Goal: Task Accomplishment & Management: Use online tool/utility

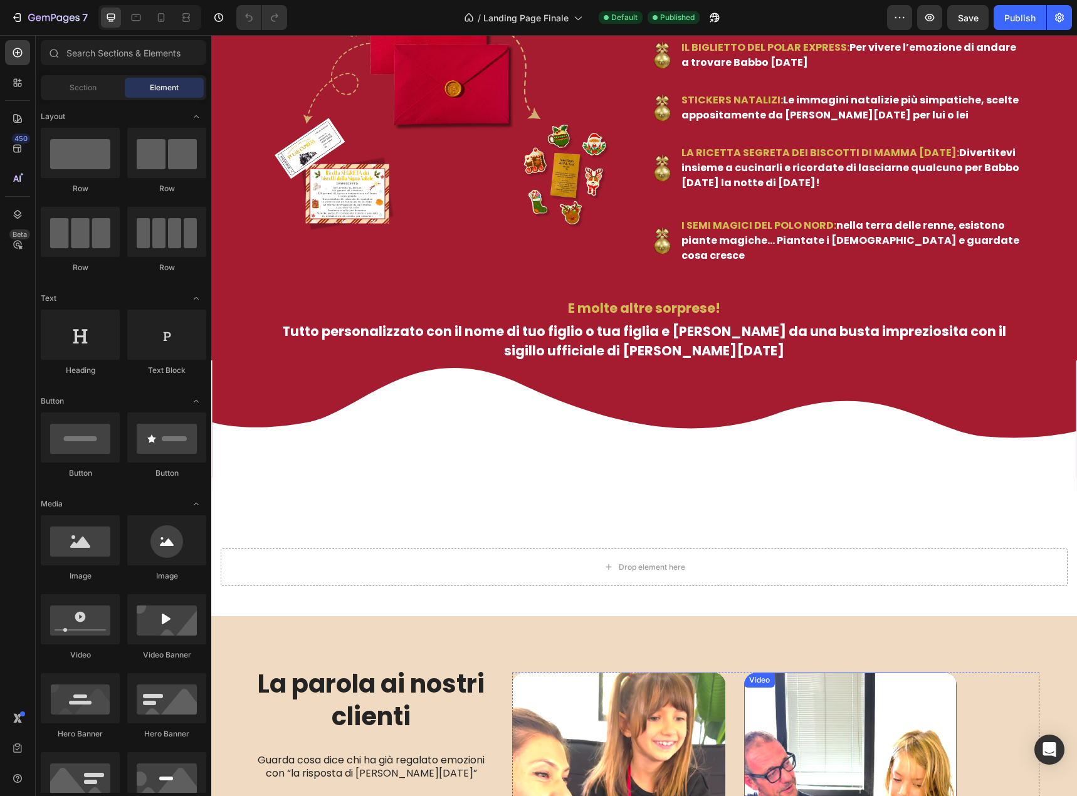
scroll to position [1128, 0]
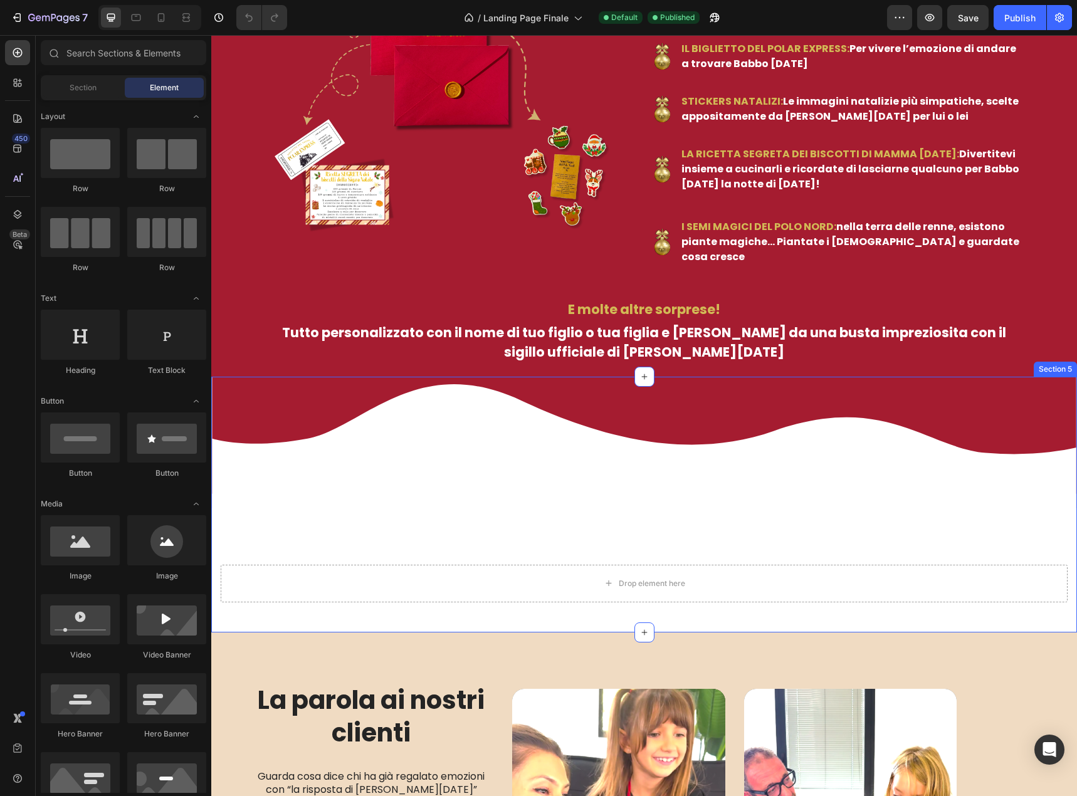
click at [765, 467] on div "Drop element here Section 5" at bounding box center [643, 505] width 865 height 256
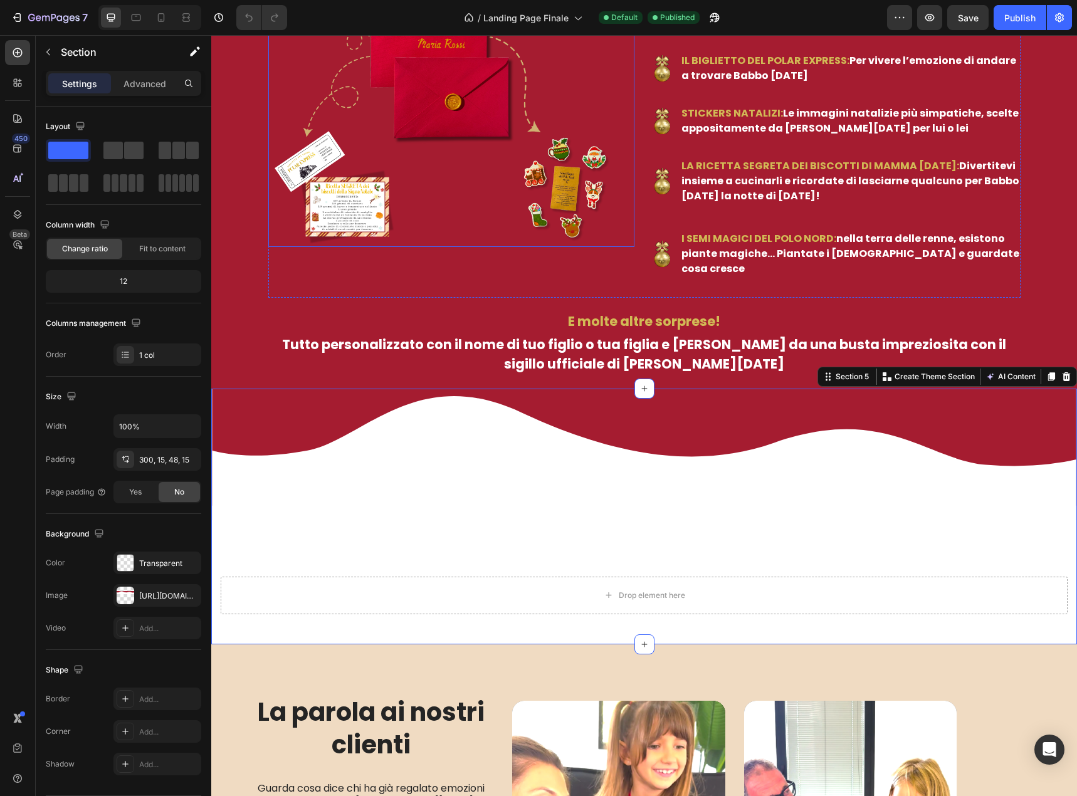
scroll to position [1290, 0]
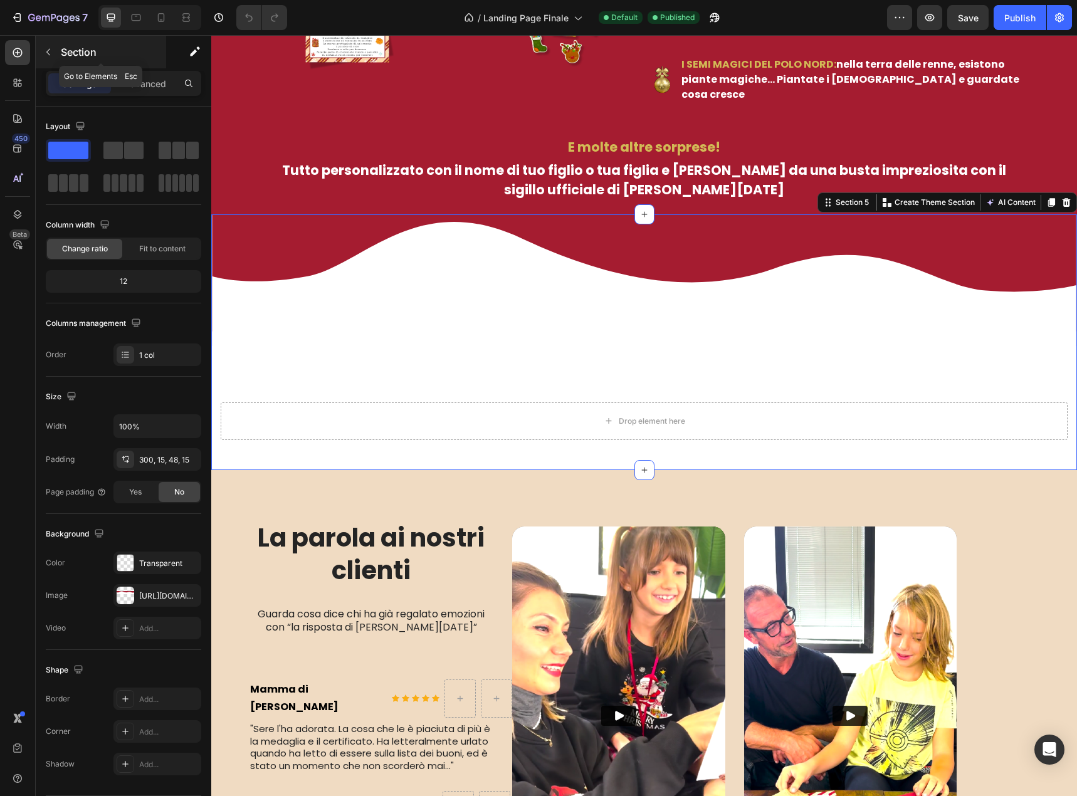
click at [50, 49] on icon "button" at bounding box center [48, 52] width 4 height 7
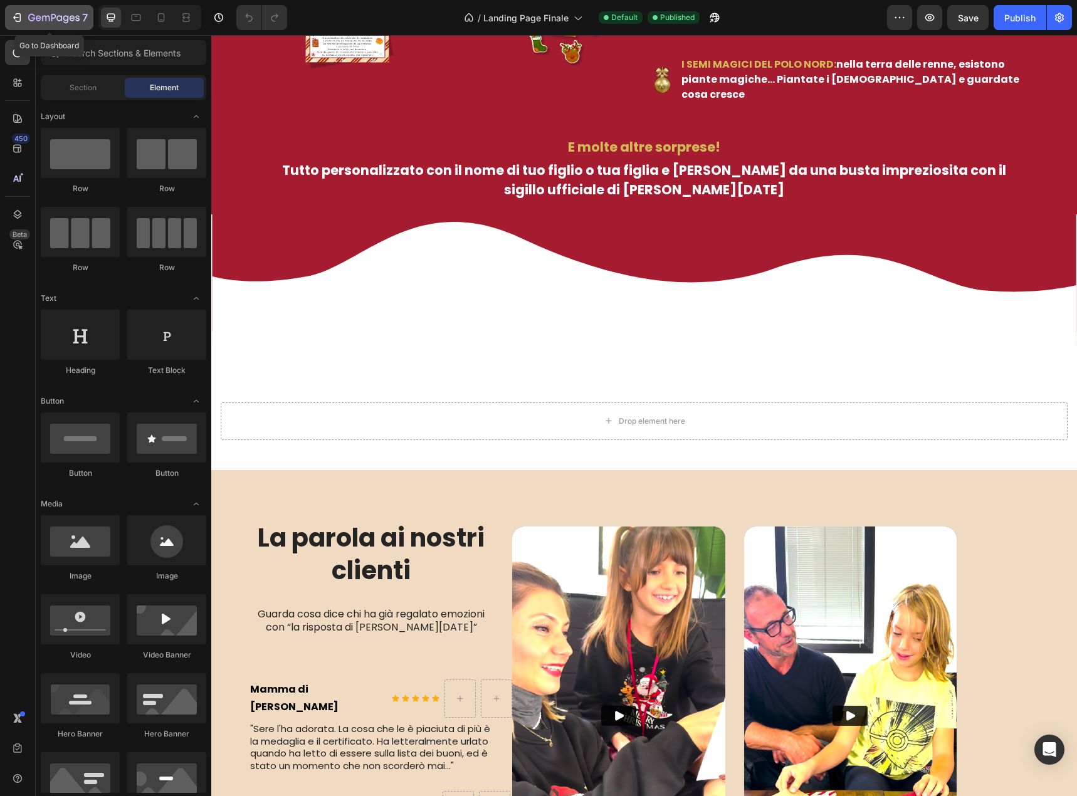
click at [20, 19] on icon "button" at bounding box center [19, 17] width 6 height 9
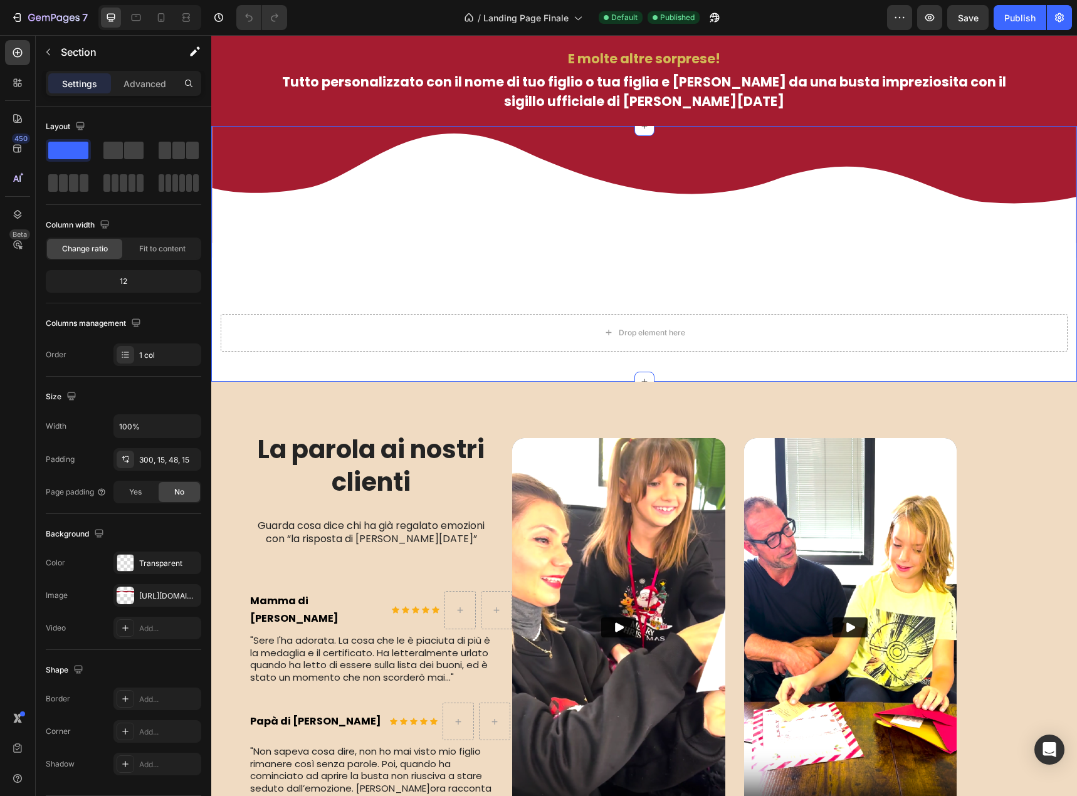
click at [517, 212] on div "Drop element here Section 5" at bounding box center [643, 254] width 865 height 256
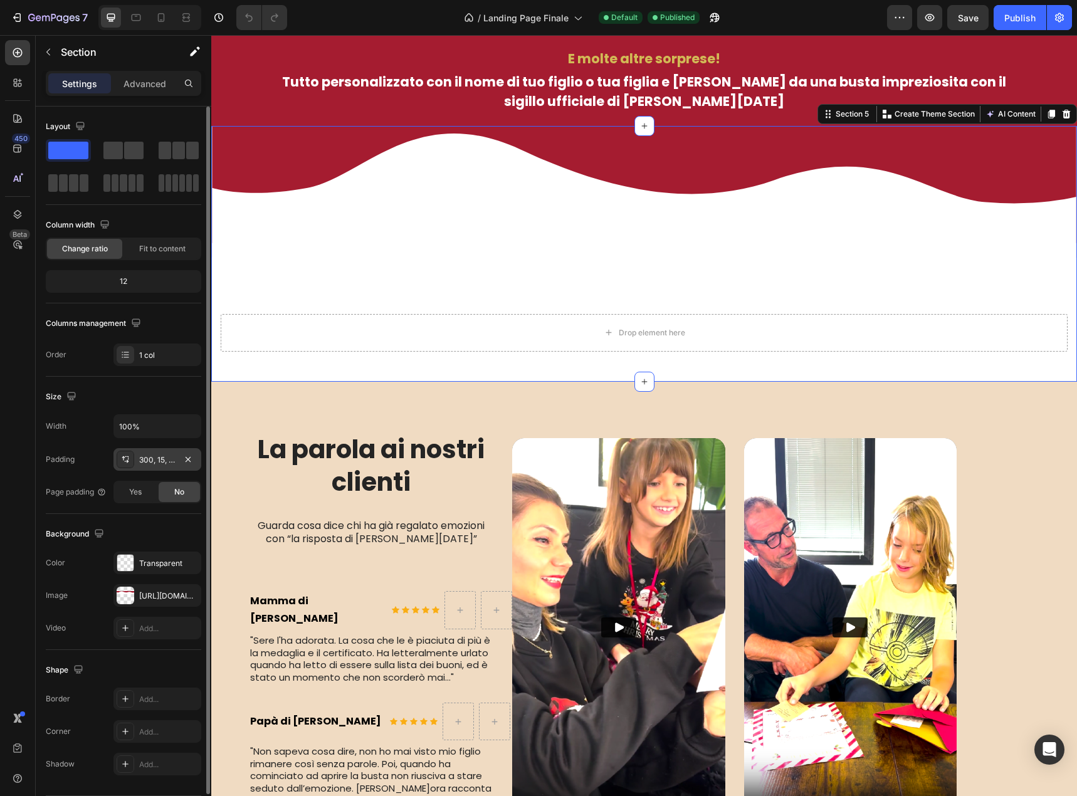
click at [158, 461] on div "300, 15, 48, 15" at bounding box center [157, 459] width 36 height 11
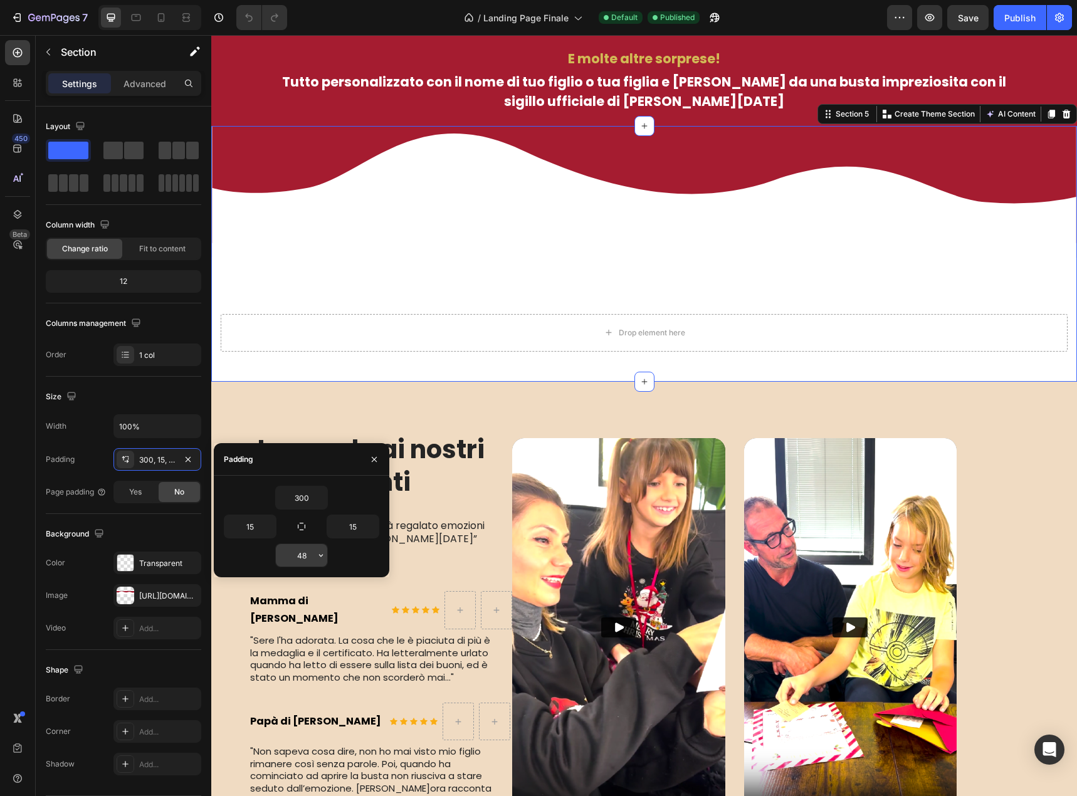
click at [304, 550] on input "48" at bounding box center [301, 555] width 51 height 23
click at [318, 557] on icon "button" at bounding box center [321, 555] width 10 height 10
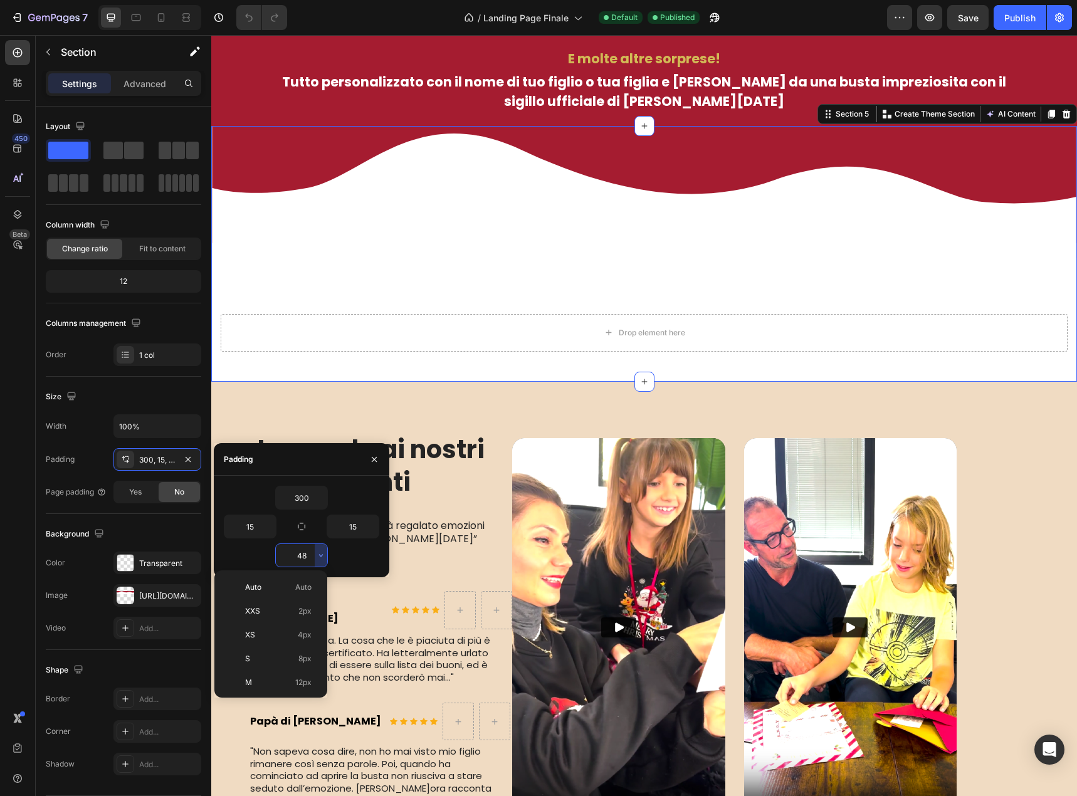
click at [303, 548] on input "48" at bounding box center [301, 555] width 51 height 23
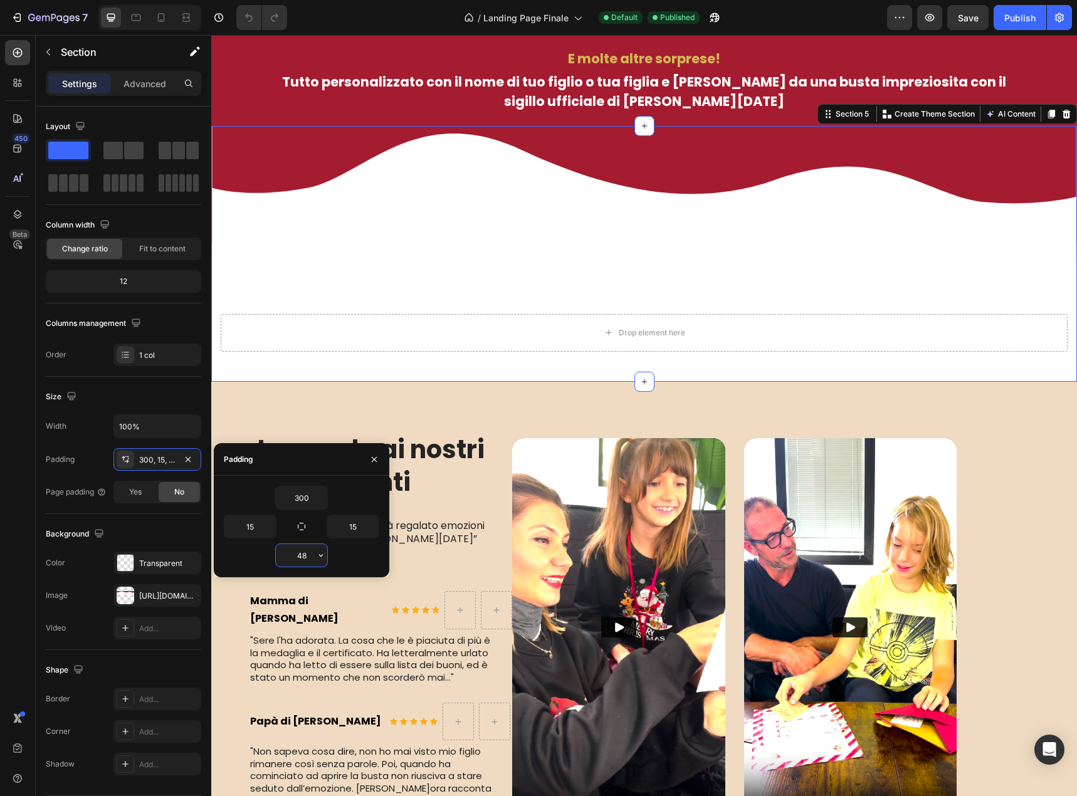
click at [303, 549] on input "48" at bounding box center [301, 555] width 51 height 23
click at [316, 553] on icon "button" at bounding box center [321, 555] width 10 height 10
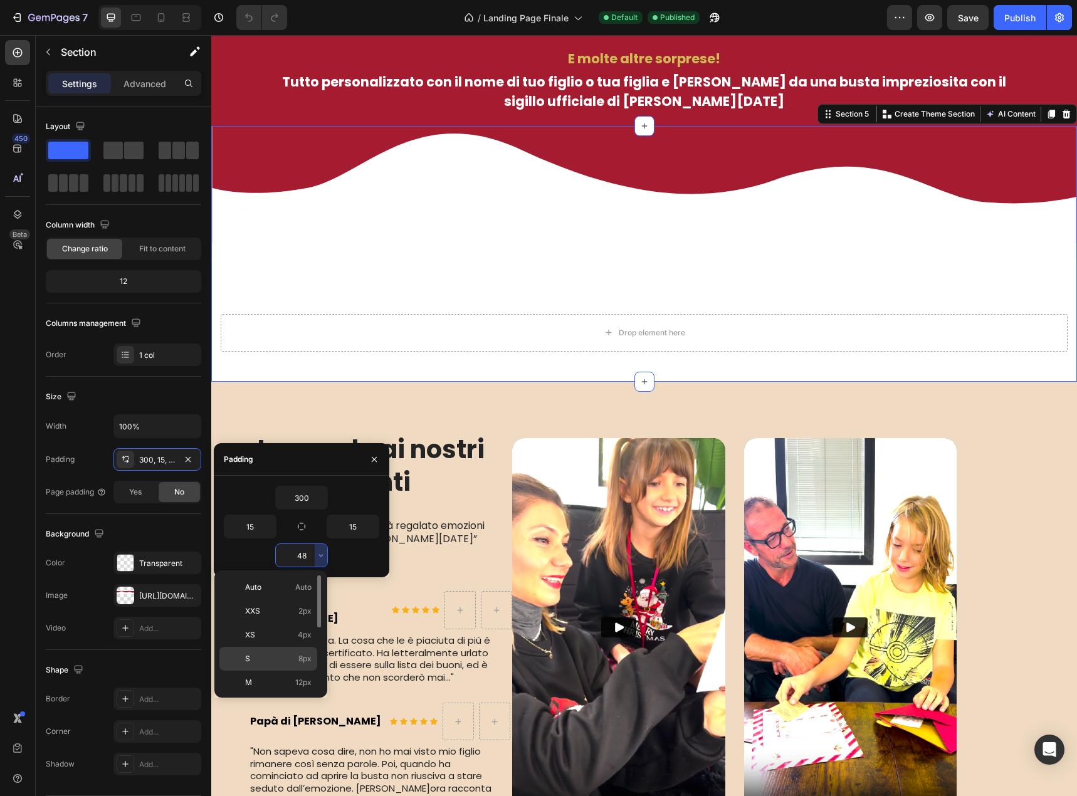
click at [308, 660] on span "8px" at bounding box center [304, 658] width 13 height 11
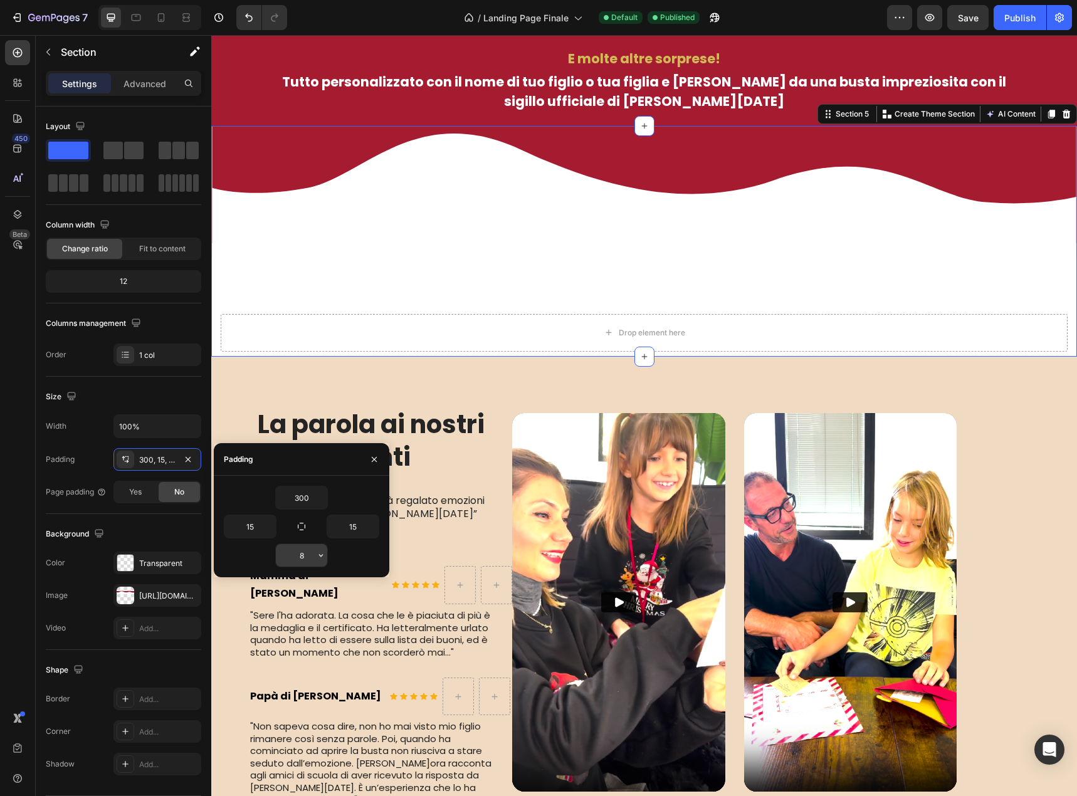
click at [308, 558] on input "8" at bounding box center [301, 555] width 51 height 23
click at [316, 554] on icon "button" at bounding box center [321, 555] width 10 height 10
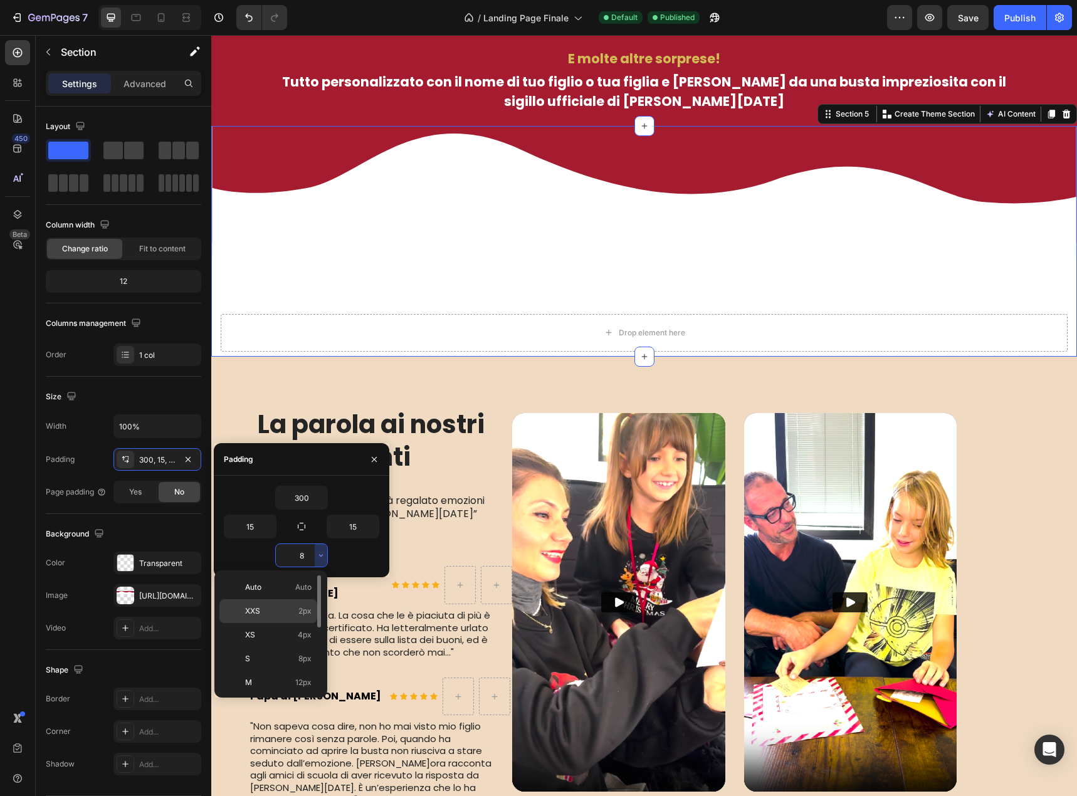
click at [309, 613] on span "2px" at bounding box center [304, 610] width 13 height 11
type input "2"
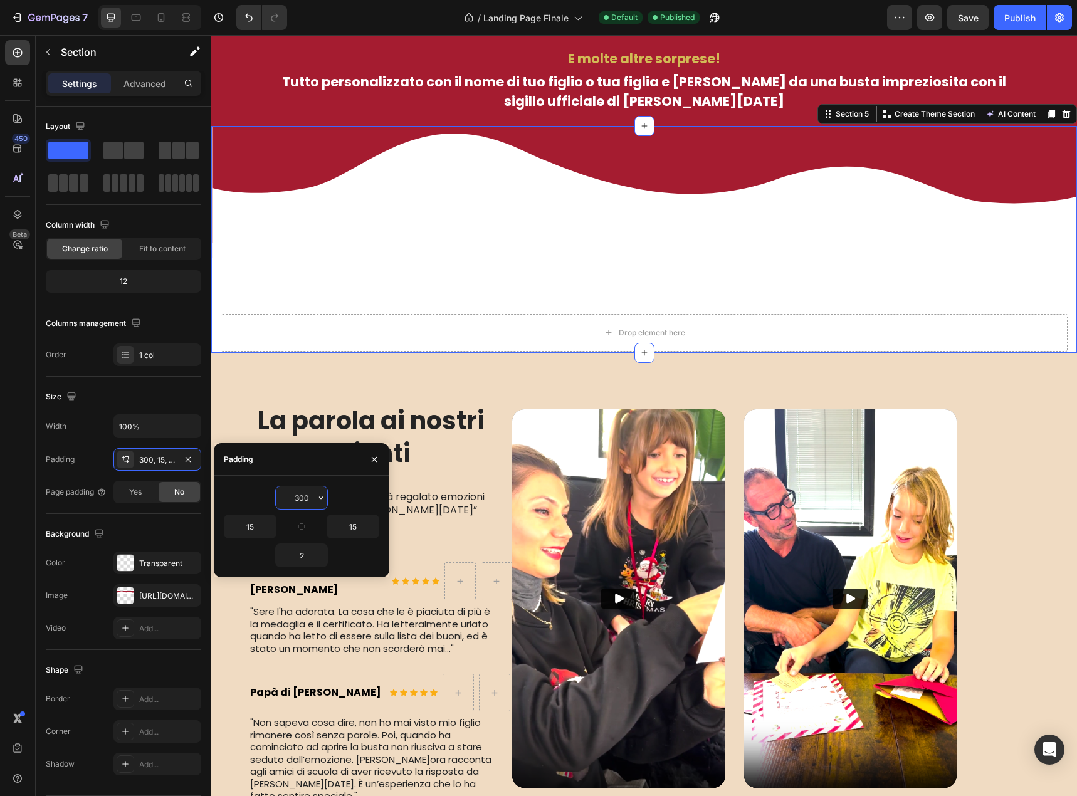
click at [311, 498] on input "300" at bounding box center [301, 497] width 51 height 23
click at [322, 502] on icon "button" at bounding box center [321, 498] width 10 height 10
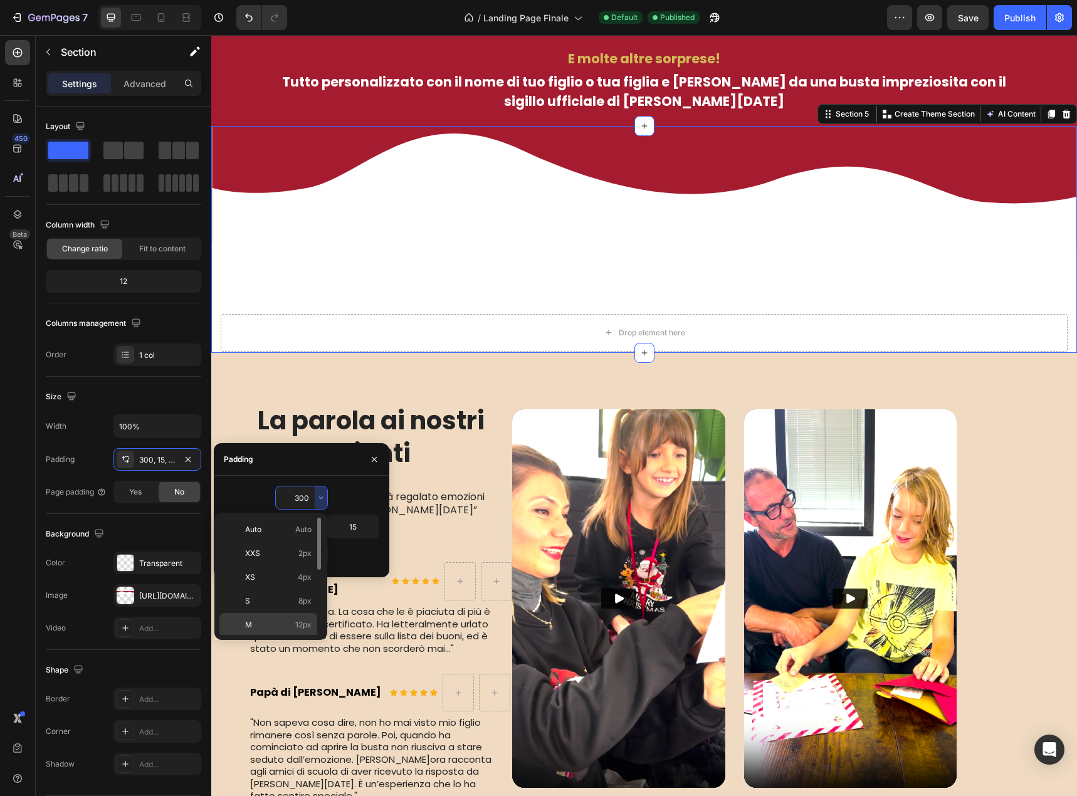
click at [303, 618] on div "M 12px" at bounding box center [268, 625] width 98 height 24
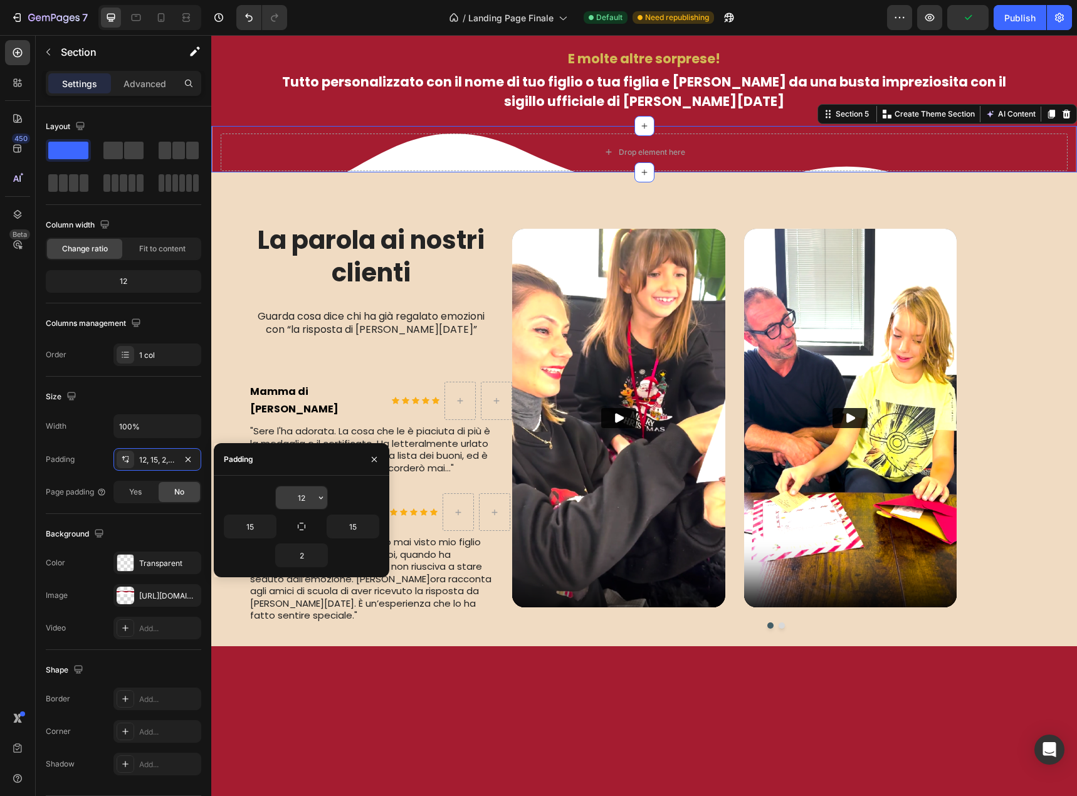
click at [318, 501] on icon "button" at bounding box center [321, 498] width 10 height 10
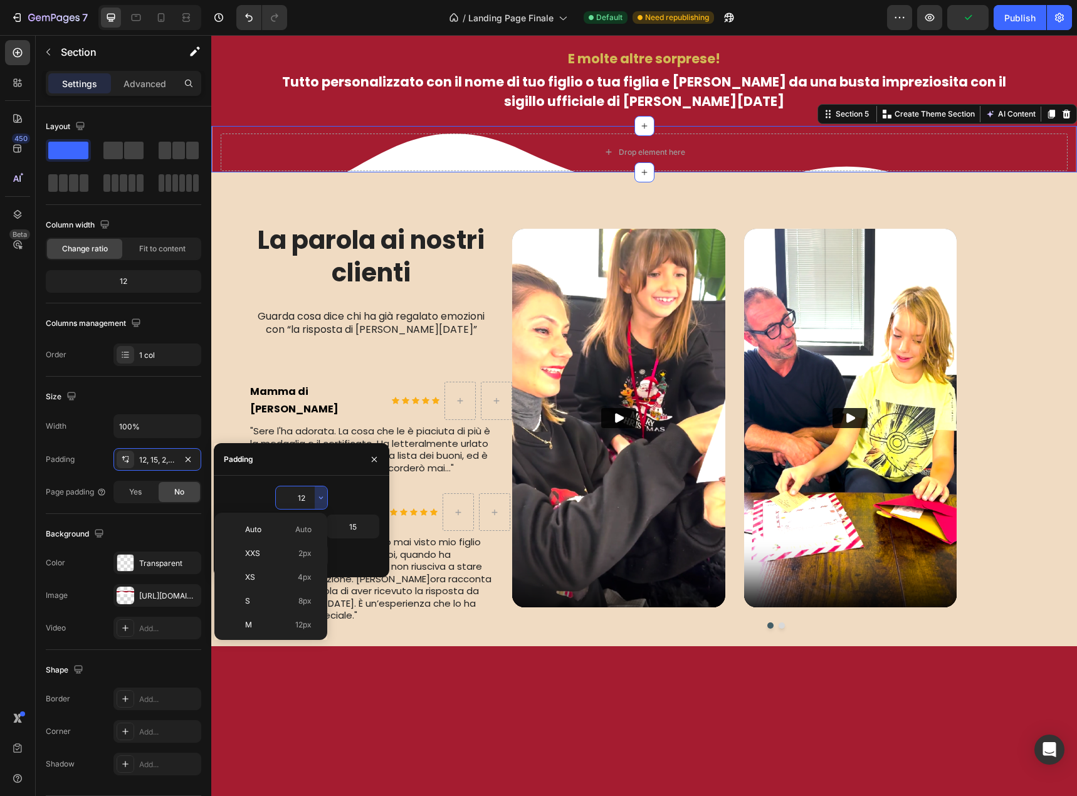
scroll to position [145, 0]
drag, startPoint x: 303, startPoint y: 597, endPoint x: 90, endPoint y: 562, distance: 215.3
click at [303, 597] on span "80px" at bounding box center [302, 598] width 18 height 11
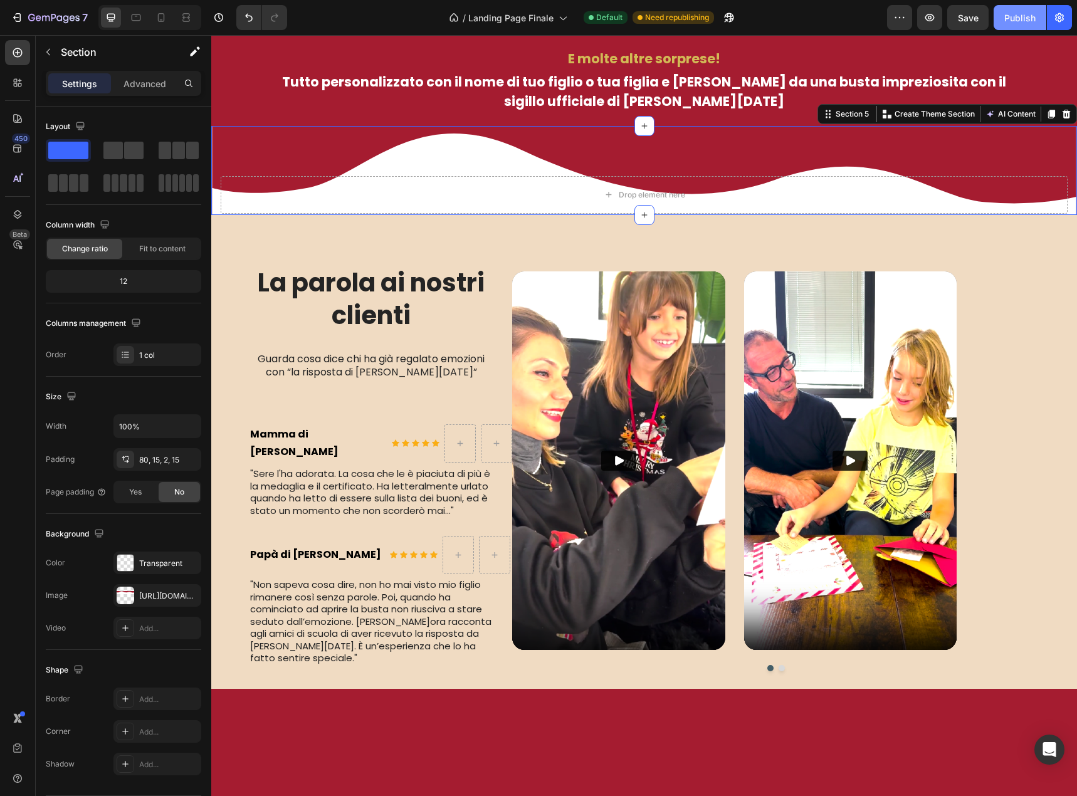
click at [1027, 14] on div "Publish" at bounding box center [1019, 17] width 31 height 13
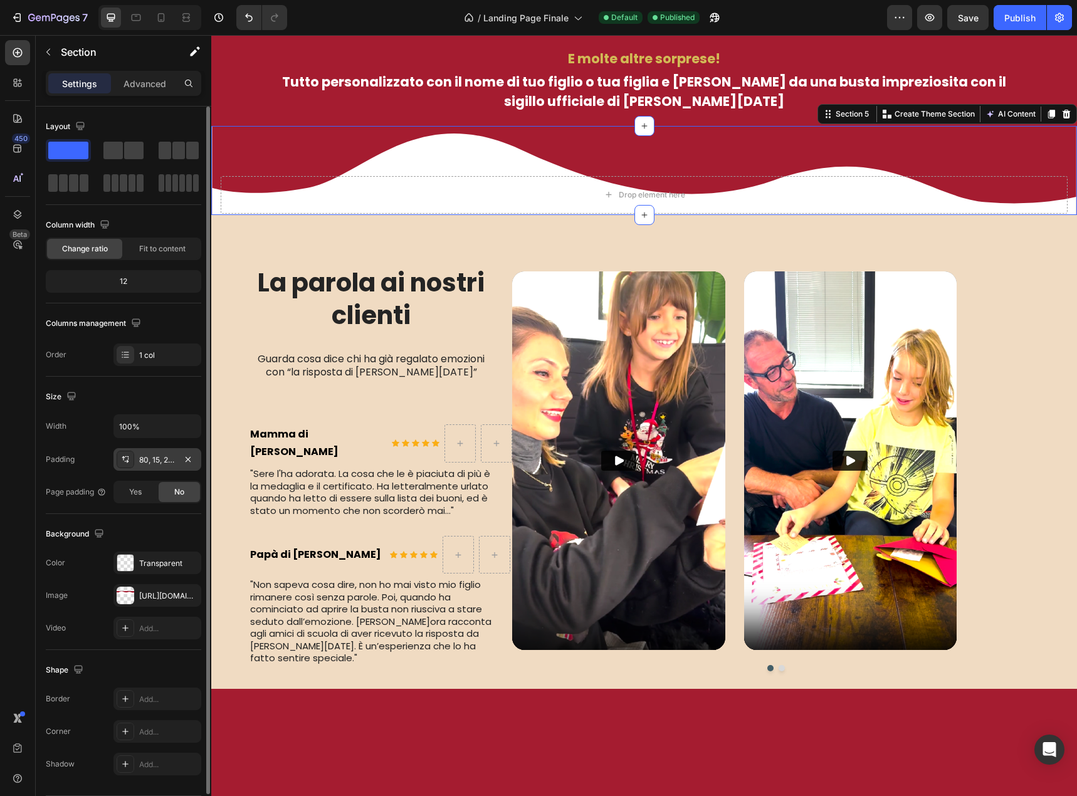
click at [160, 460] on div "80, 15, 2, 15" at bounding box center [157, 459] width 36 height 11
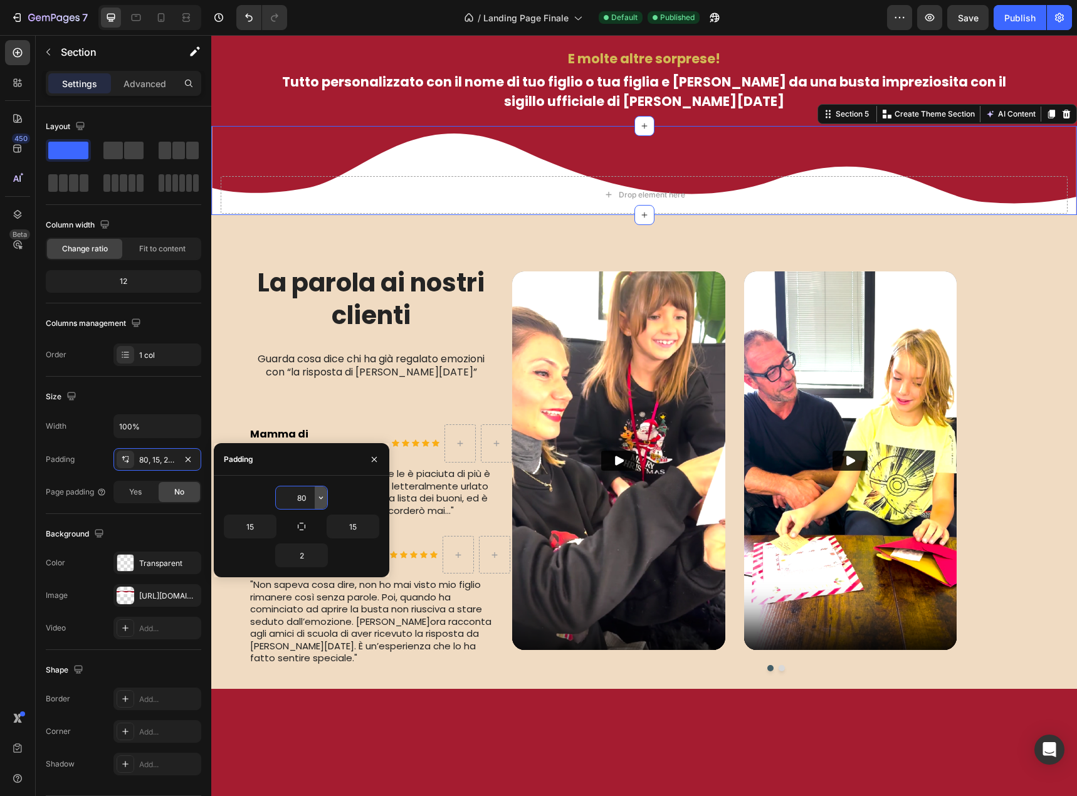
click at [321, 503] on button "button" at bounding box center [321, 497] width 13 height 23
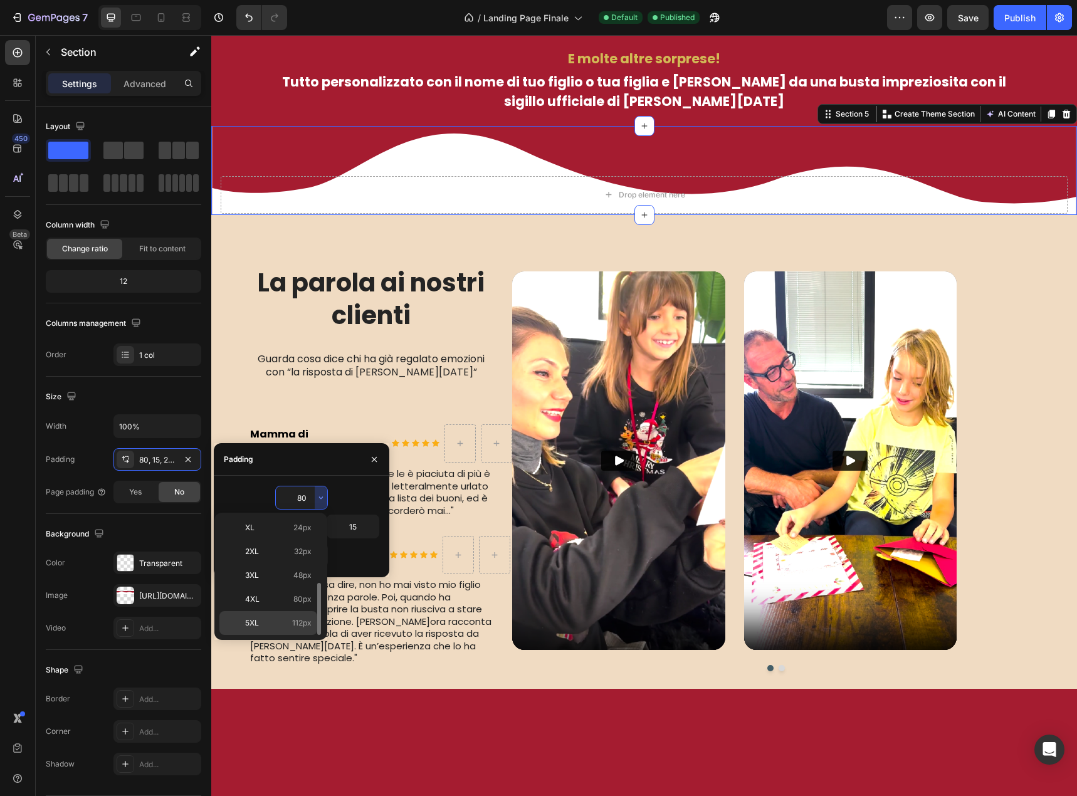
drag, startPoint x: 297, startPoint y: 617, endPoint x: 87, endPoint y: 582, distance: 212.9
click at [297, 617] on span "112px" at bounding box center [301, 622] width 19 height 11
type input "112"
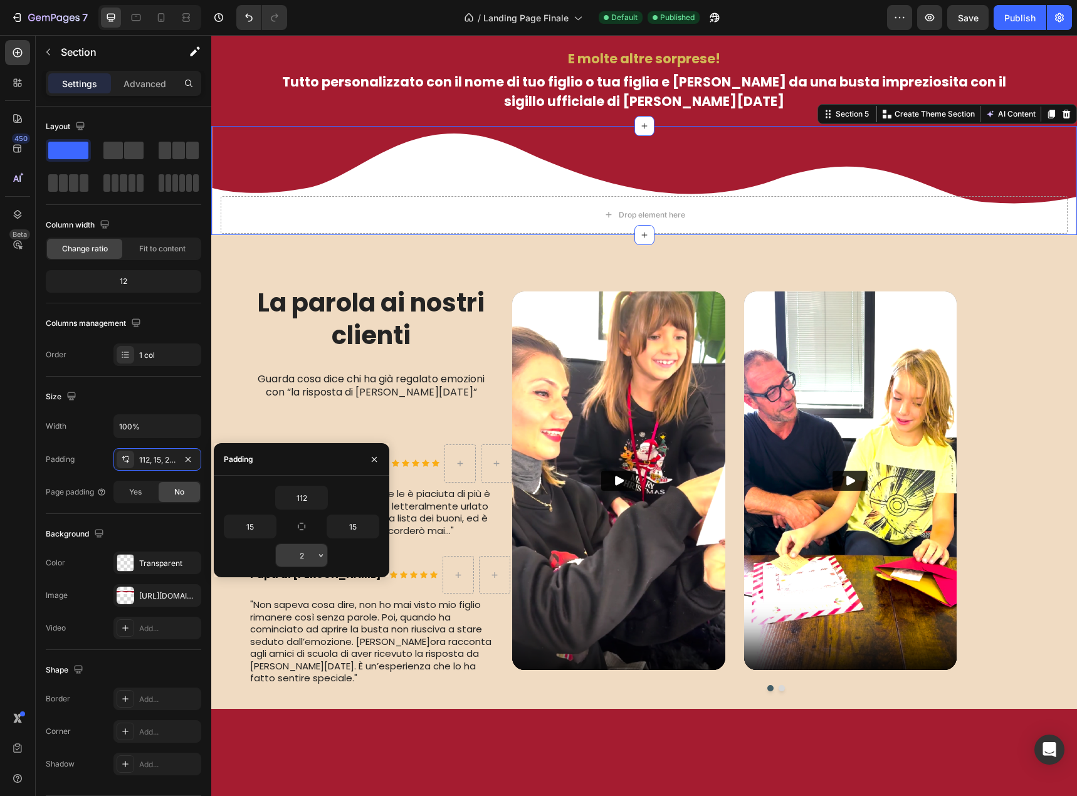
click at [321, 555] on icon "button" at bounding box center [321, 555] width 10 height 10
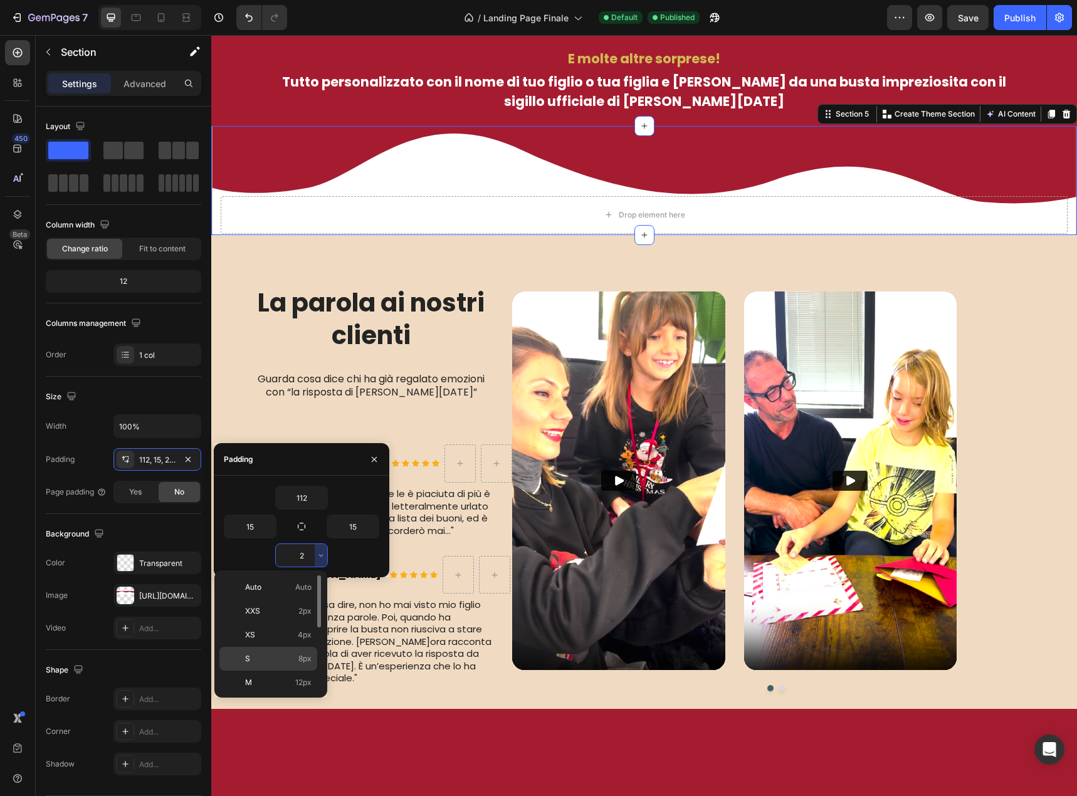
drag, startPoint x: 88, startPoint y: 619, endPoint x: 299, endPoint y: 654, distance: 214.0
click at [299, 654] on span "8px" at bounding box center [304, 658] width 13 height 11
type input "8"
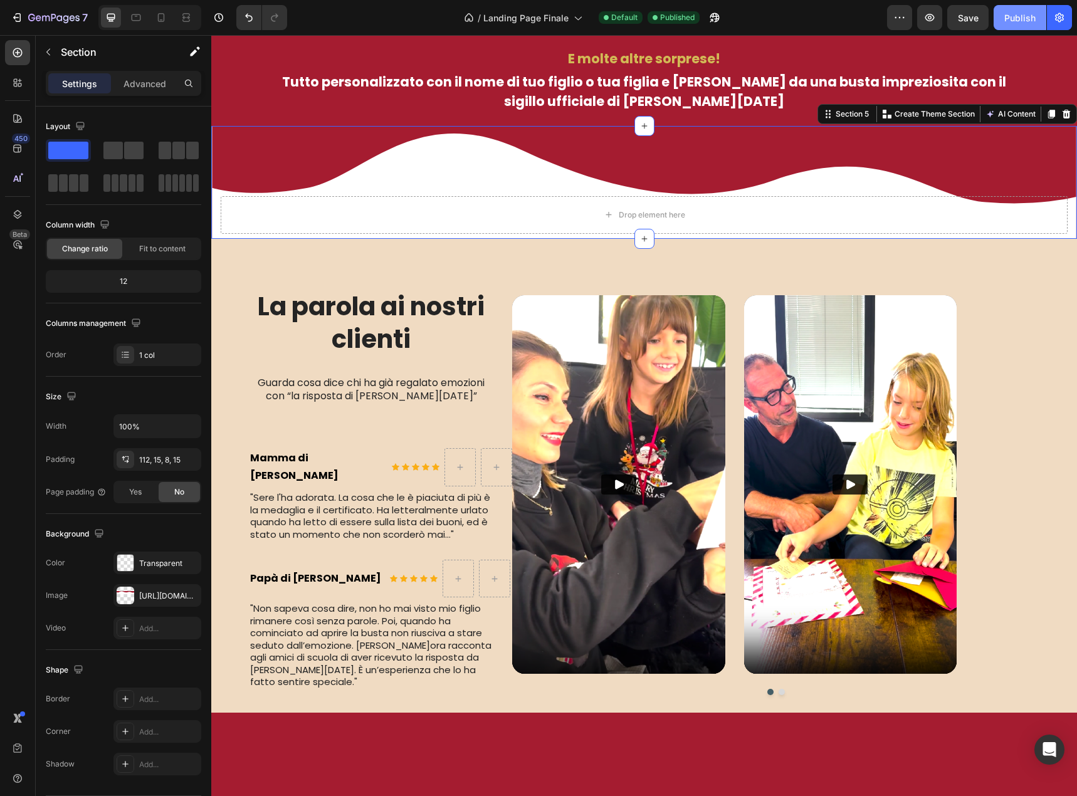
click at [1003, 20] on button "Publish" at bounding box center [1019, 17] width 53 height 25
click at [15, 15] on icon "button" at bounding box center [17, 17] width 13 height 13
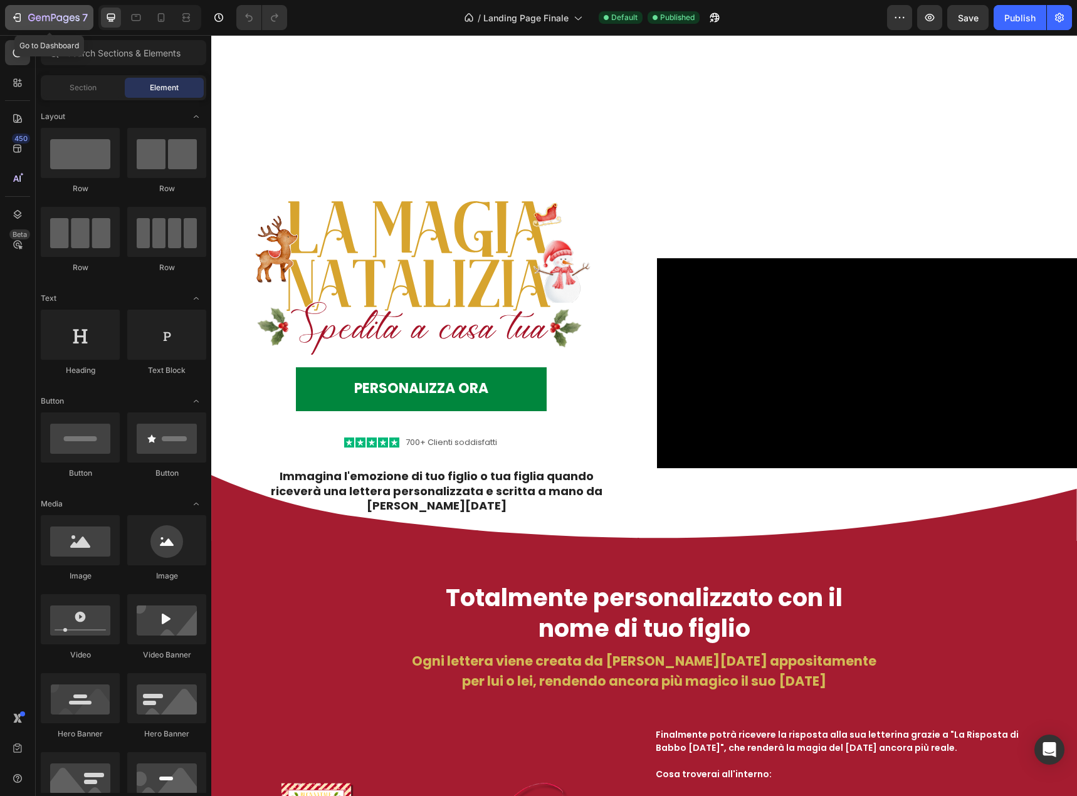
click at [20, 19] on icon "button" at bounding box center [19, 17] width 6 height 9
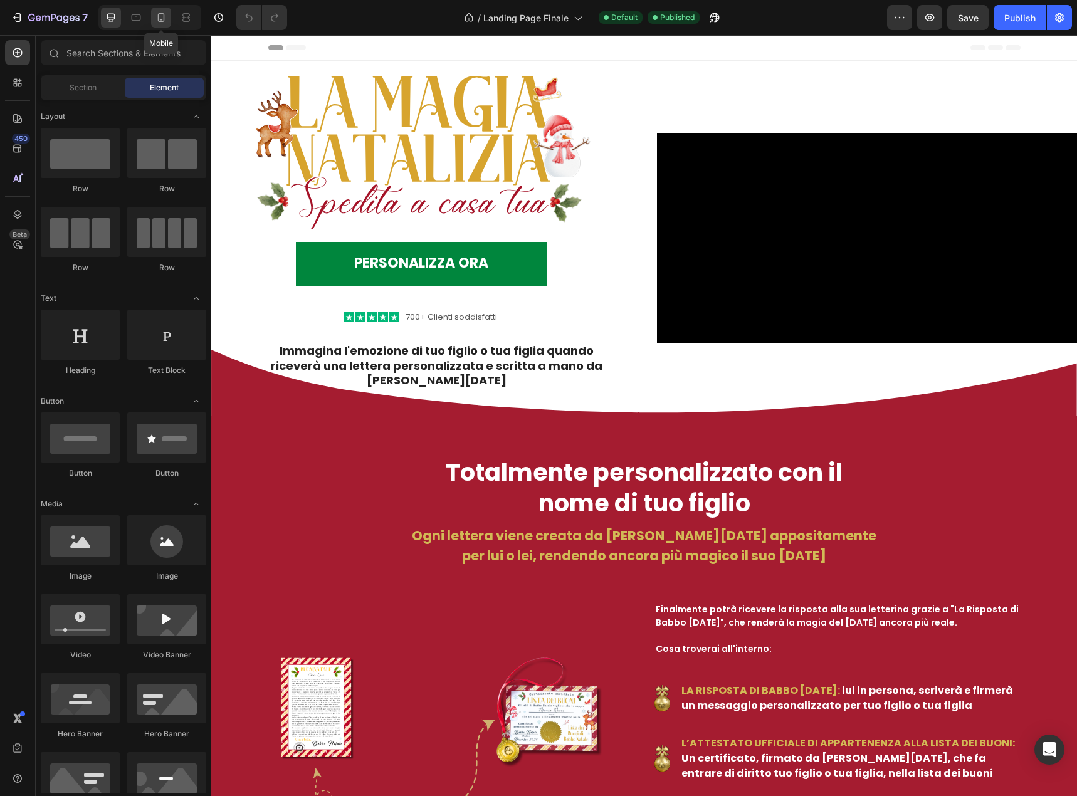
click at [165, 17] on icon at bounding box center [161, 17] width 13 height 13
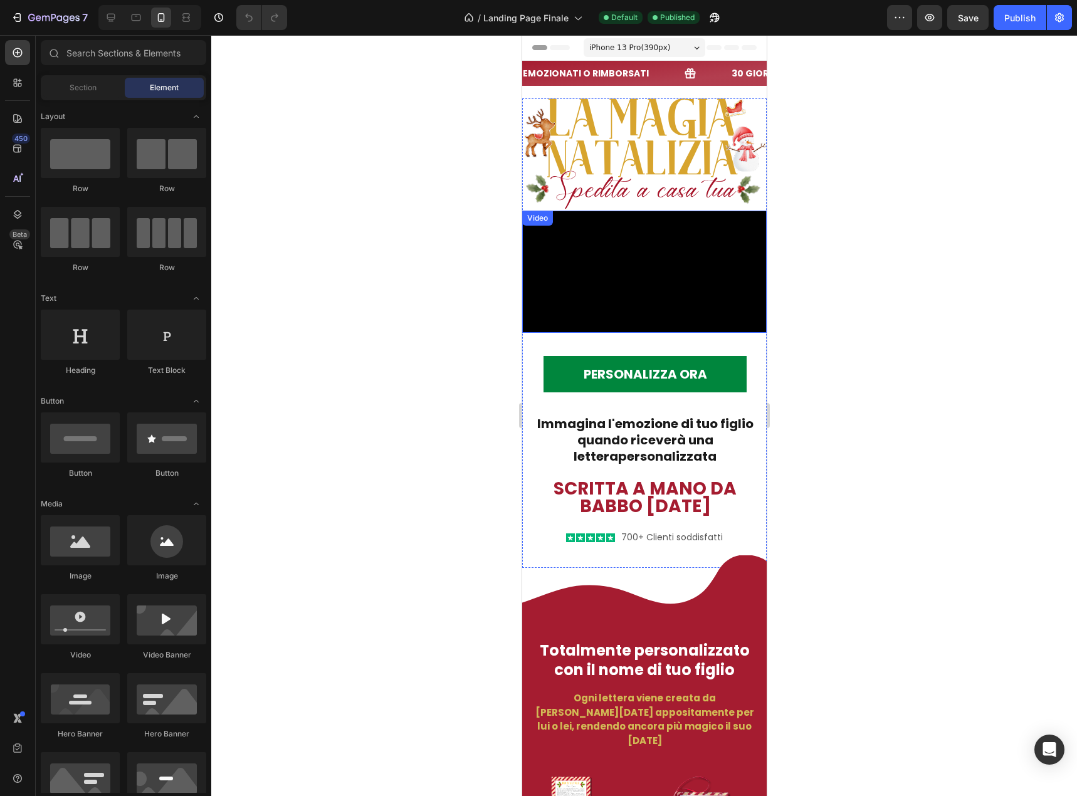
click at [577, 295] on div "Video" at bounding box center [643, 272] width 244 height 122
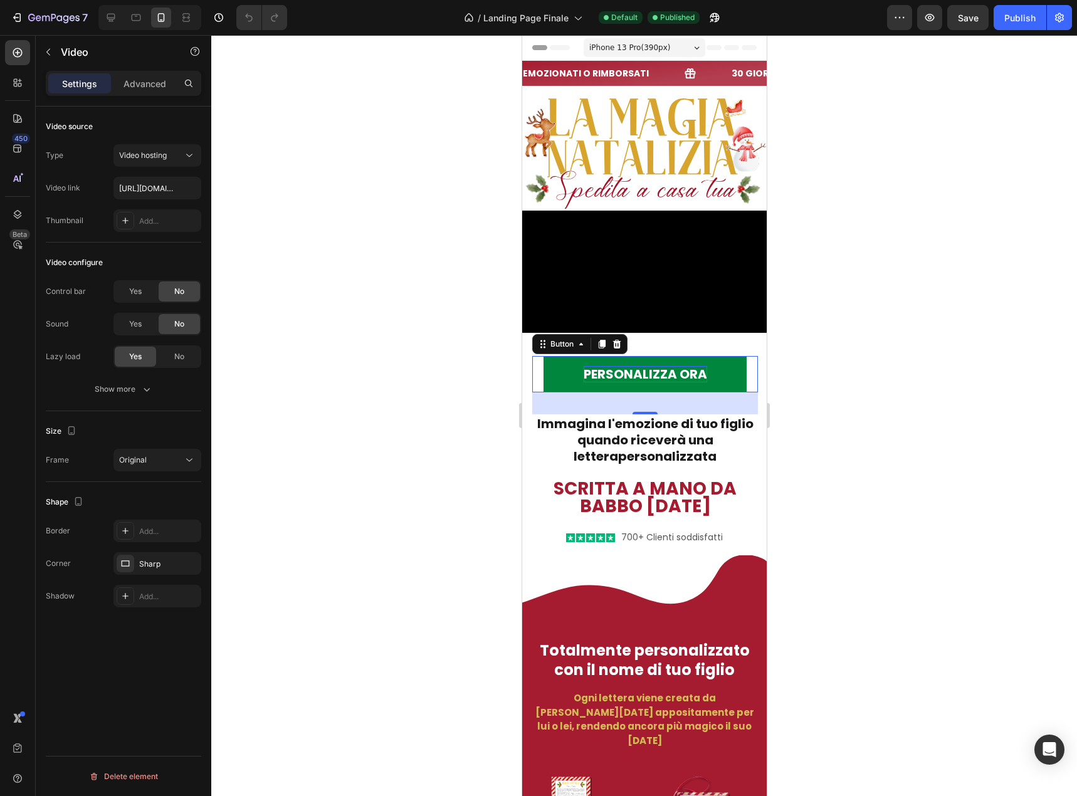
click at [608, 382] on p "personalizza ora" at bounding box center [644, 374] width 123 height 16
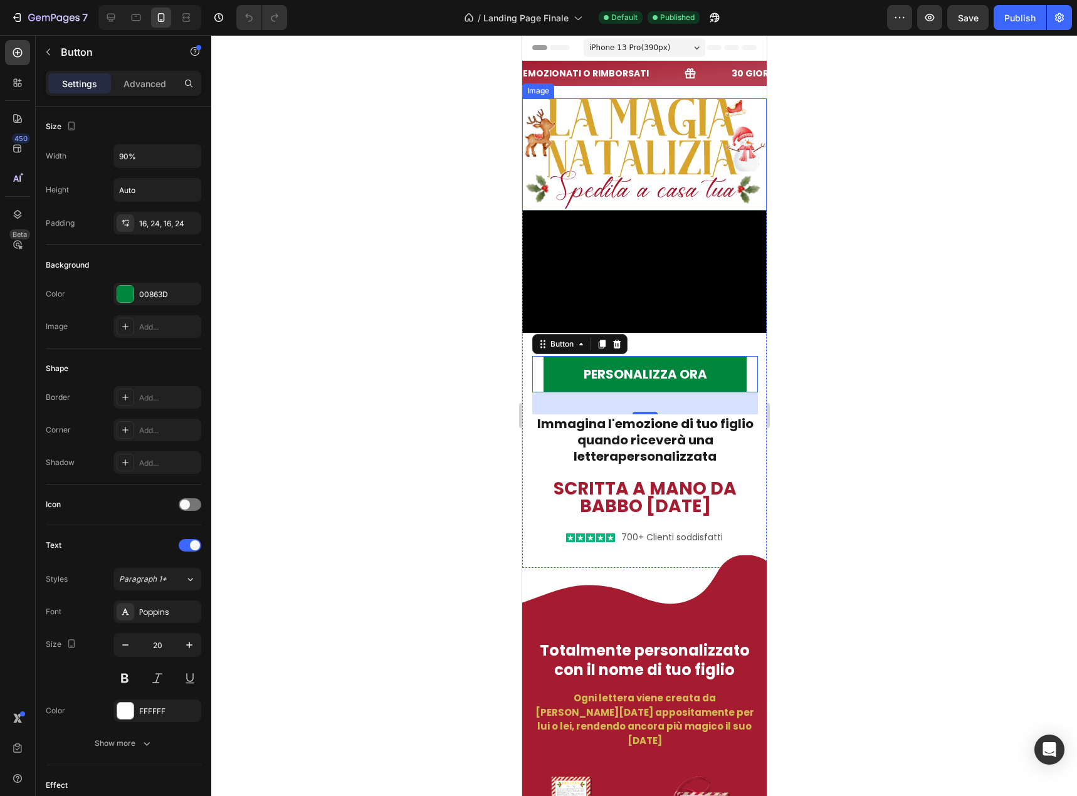
click at [575, 164] on img at bounding box center [643, 154] width 244 height 112
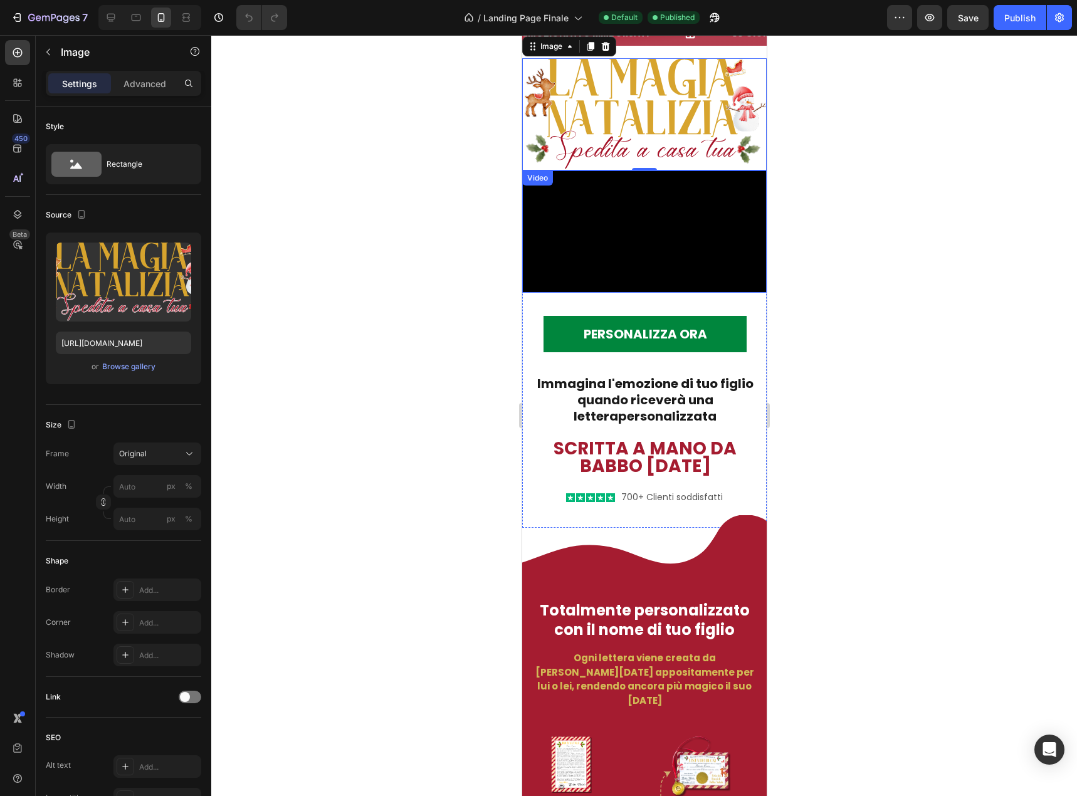
scroll to position [63, 0]
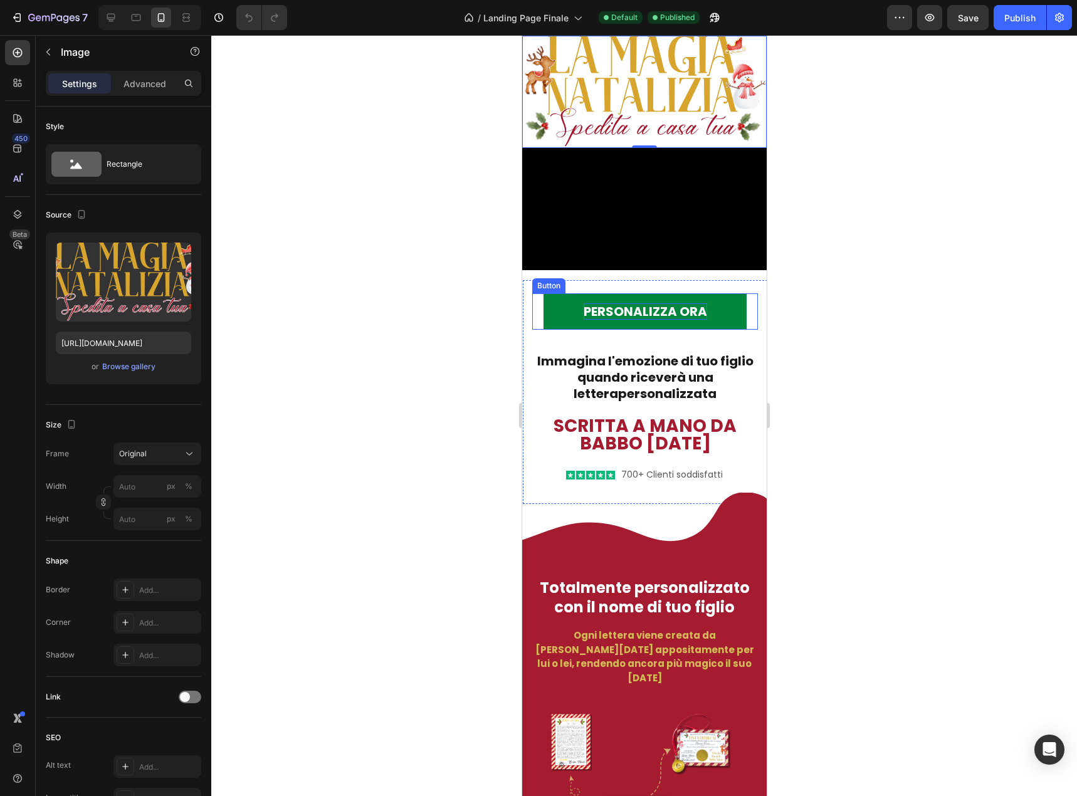
click at [655, 320] on p "personalizza ora" at bounding box center [644, 311] width 123 height 16
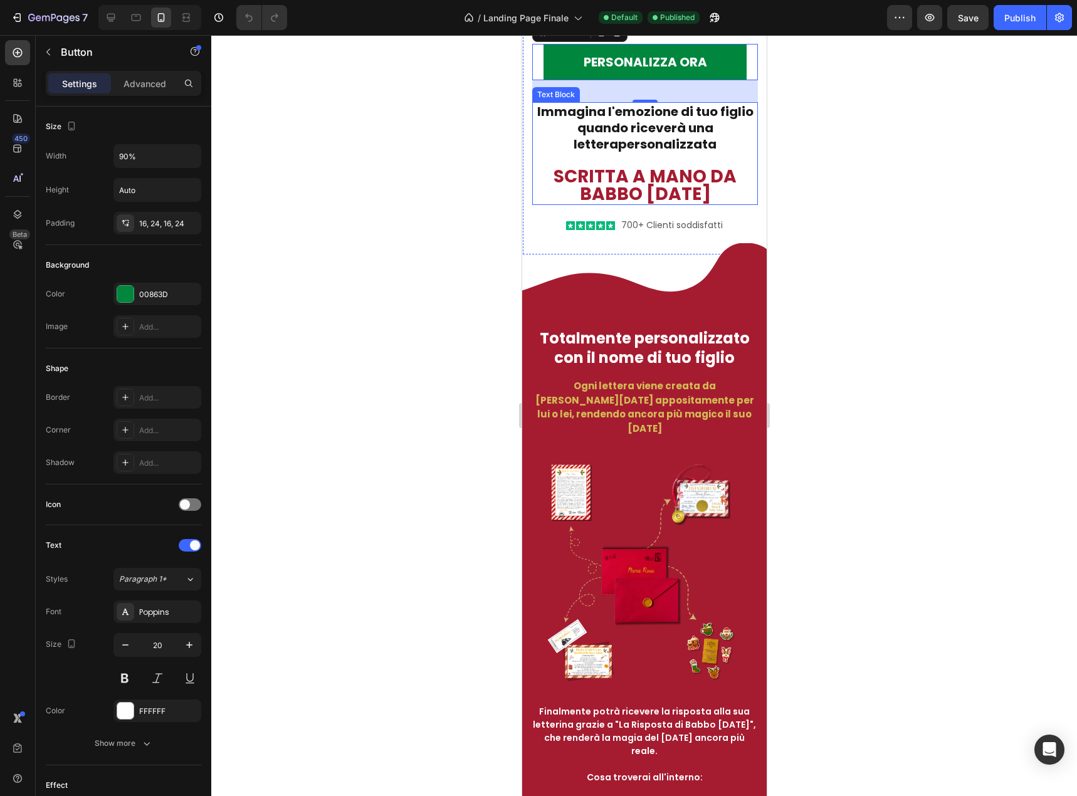
scroll to position [564, 0]
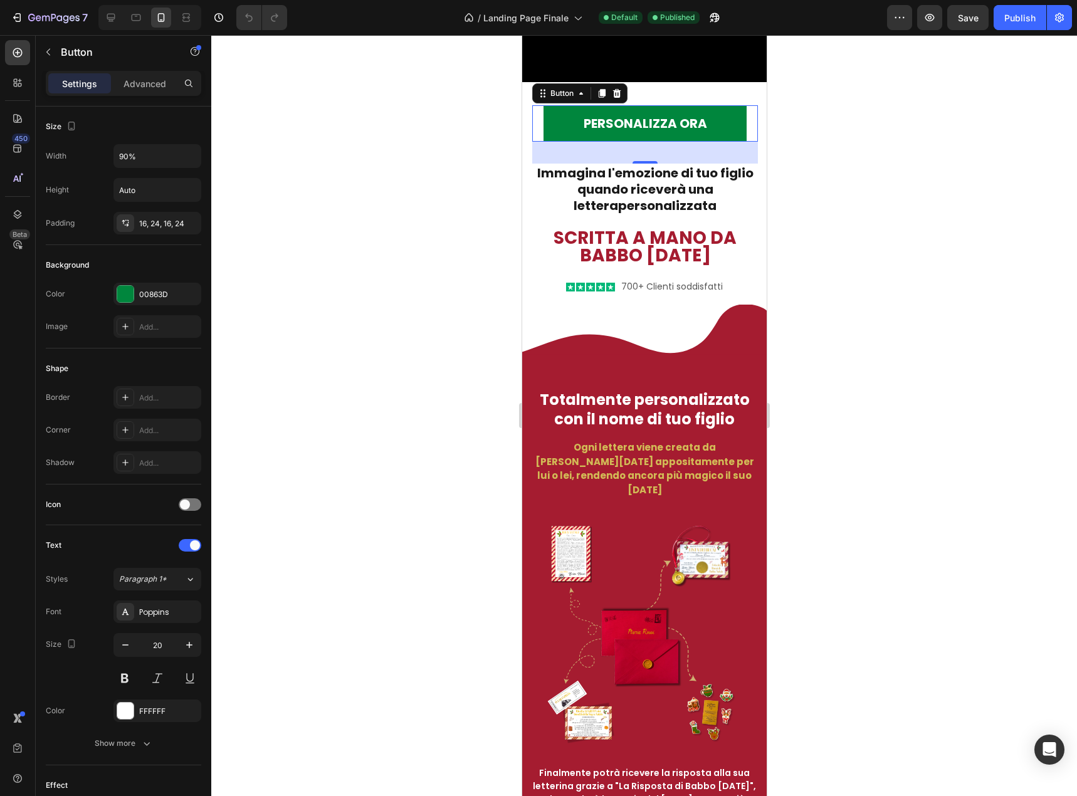
click at [723, 142] on link "personalizza ora" at bounding box center [644, 123] width 203 height 36
click at [163, 87] on p "Advanced" at bounding box center [144, 83] width 43 height 13
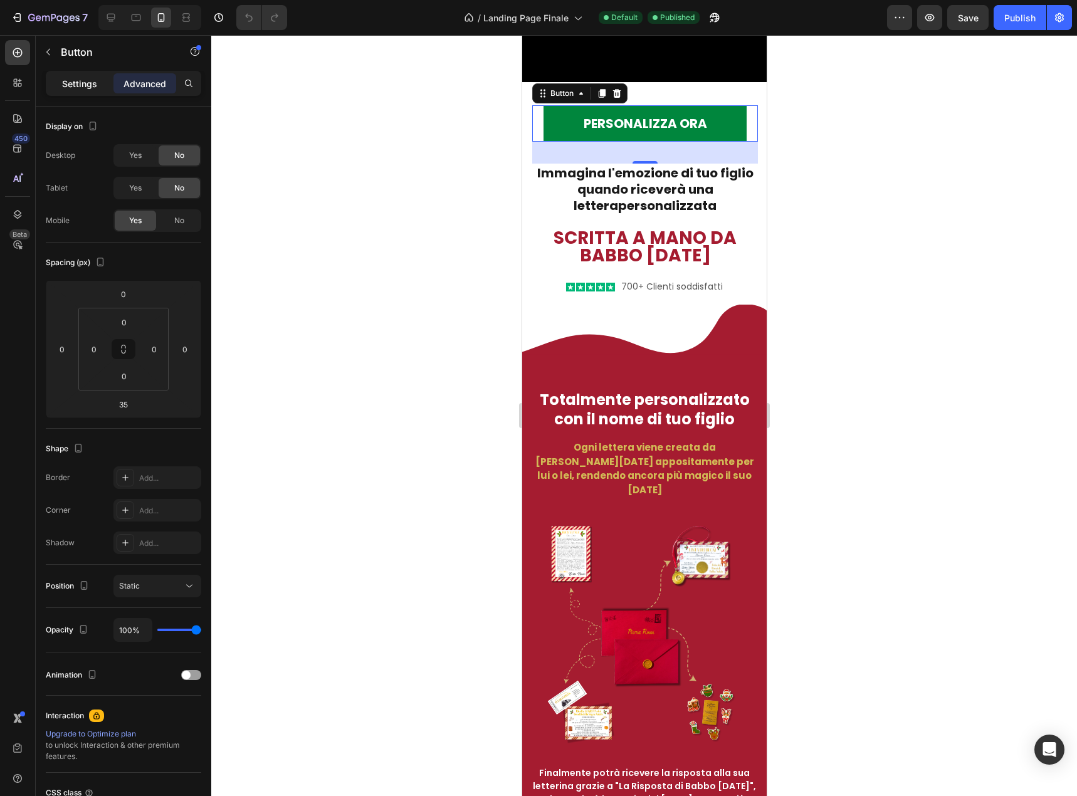
click at [80, 76] on div "Settings" at bounding box center [79, 83] width 63 height 20
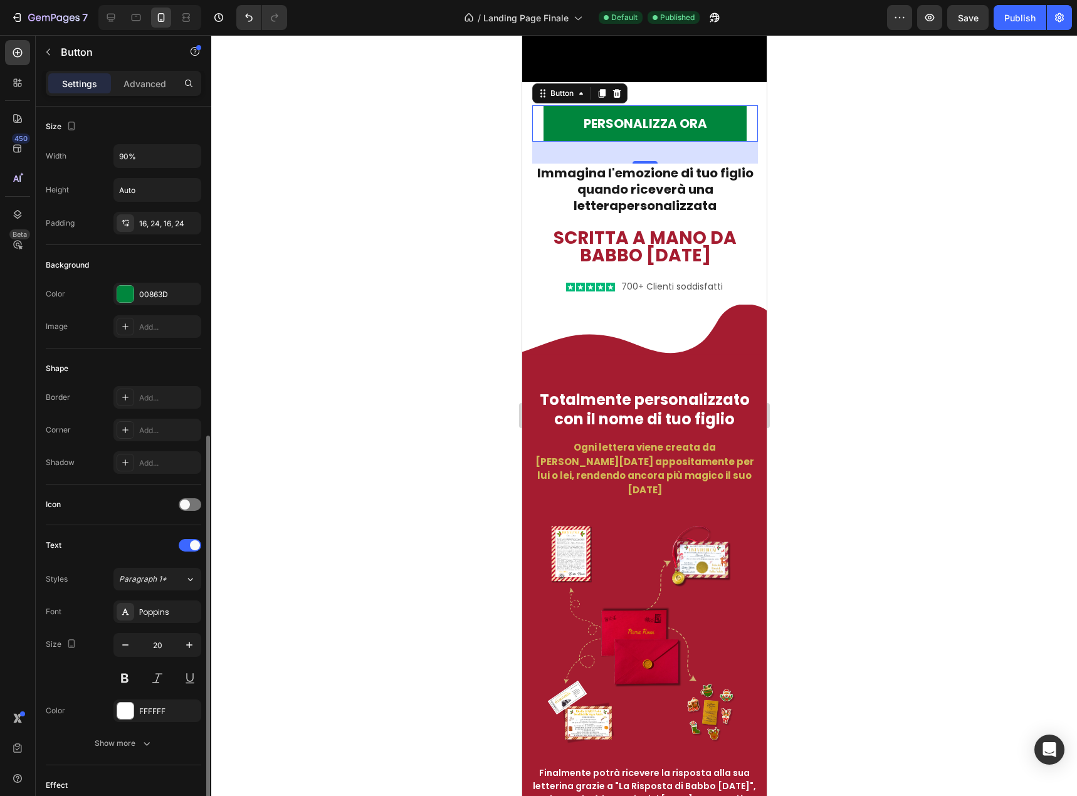
scroll to position [239, 0]
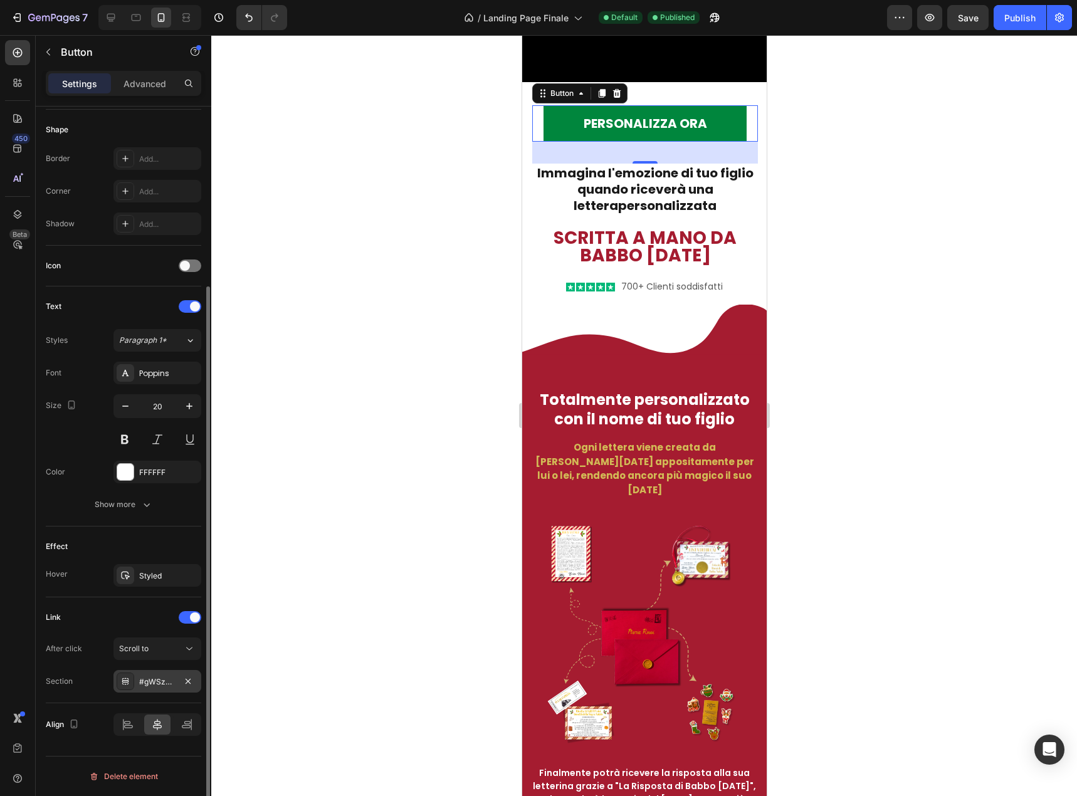
click at [156, 683] on div "#gWSzb2TO6g" at bounding box center [157, 681] width 36 height 11
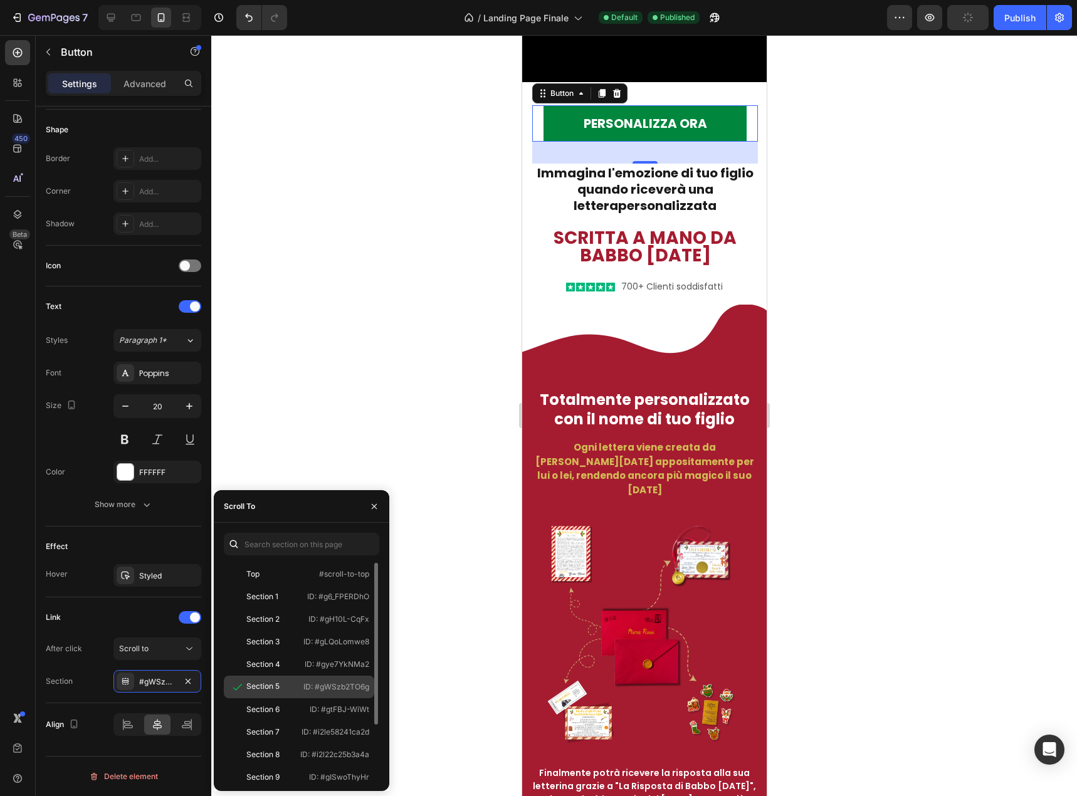
click at [254, 683] on div "Section 5" at bounding box center [262, 686] width 33 height 11
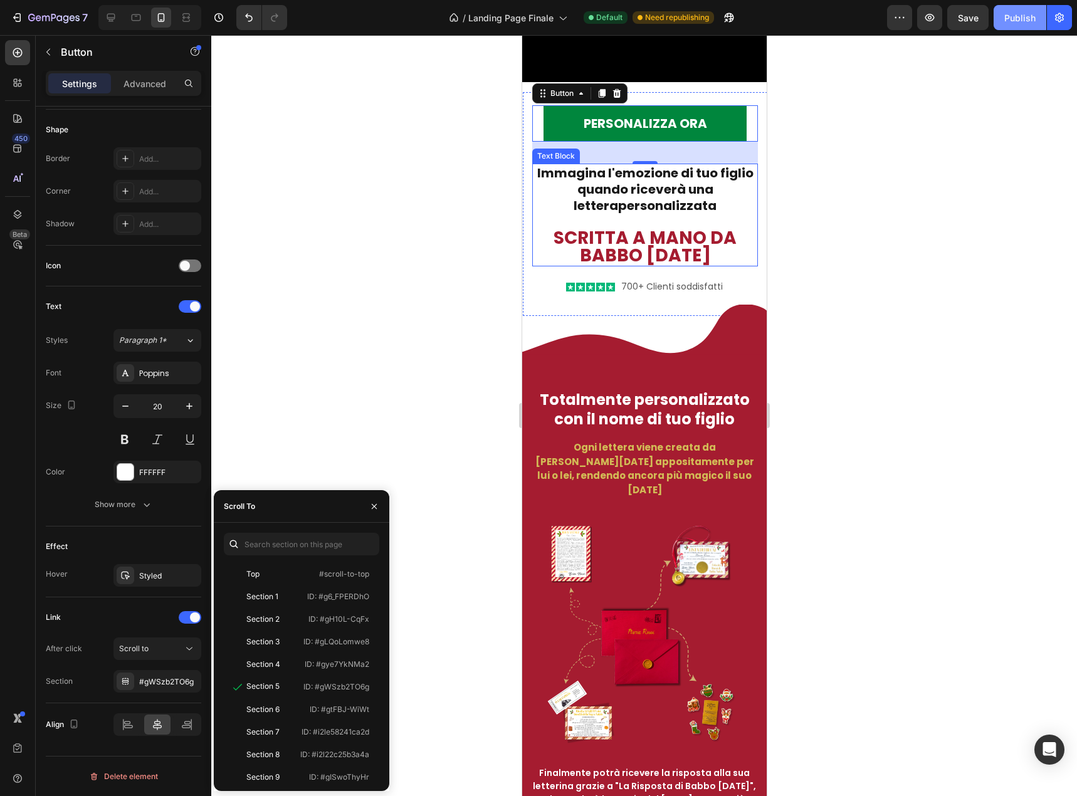
click at [1018, 21] on div "Publish" at bounding box center [1019, 17] width 31 height 13
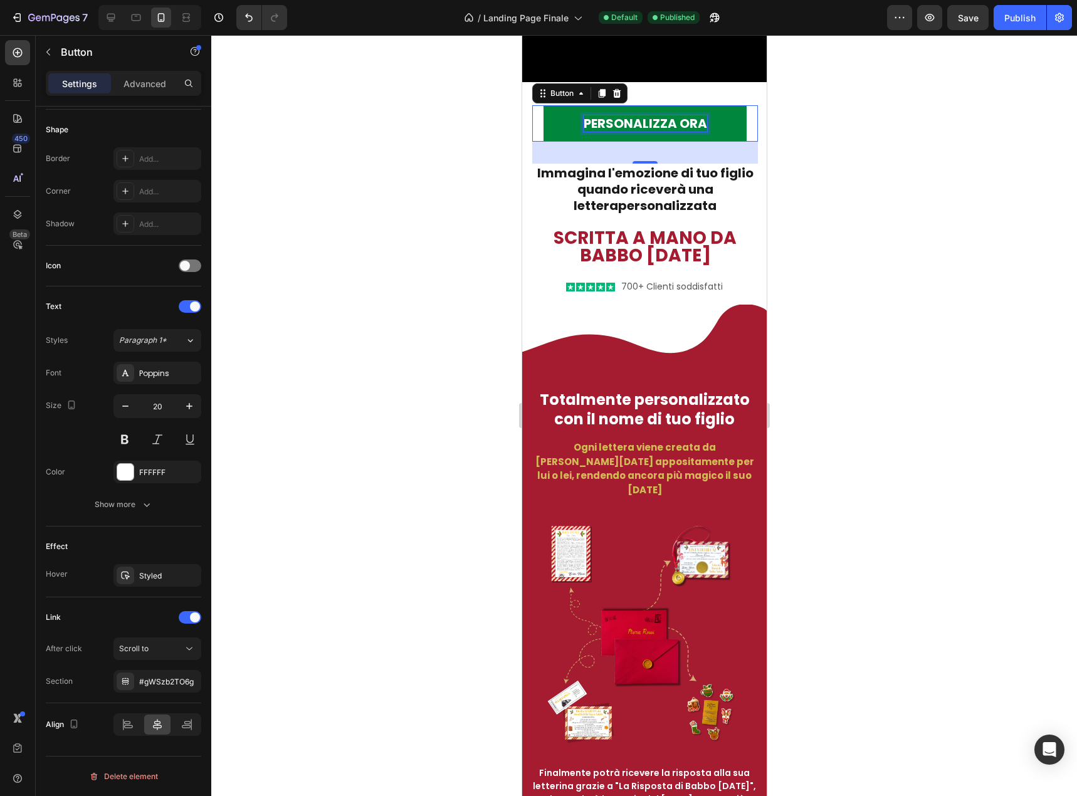
click at [680, 132] on p "personalizza ora" at bounding box center [644, 123] width 123 height 16
click at [711, 142] on link "personalizza ora" at bounding box center [644, 123] width 203 height 36
click at [196, 625] on div "Link" at bounding box center [123, 617] width 155 height 20
click at [194, 618] on span at bounding box center [195, 617] width 10 height 10
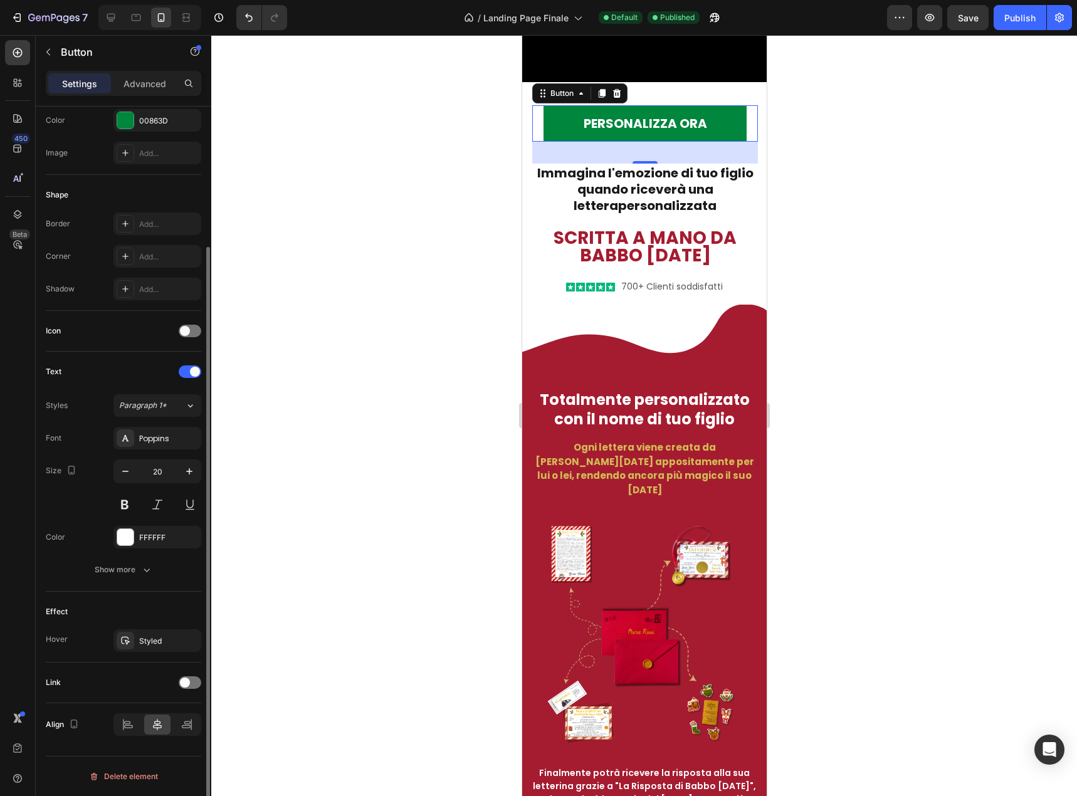
scroll to position [174, 0]
click at [183, 677] on span at bounding box center [185, 682] width 10 height 10
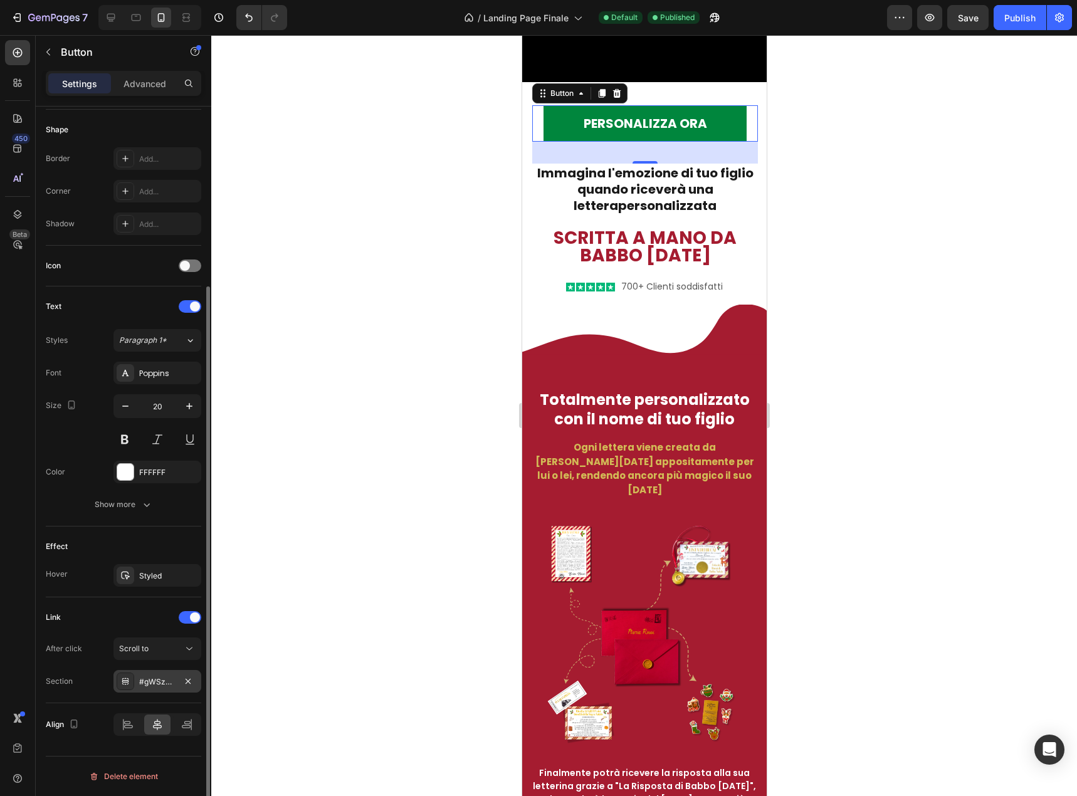
click at [145, 674] on div "#gWSzb2TO6g" at bounding box center [157, 681] width 88 height 23
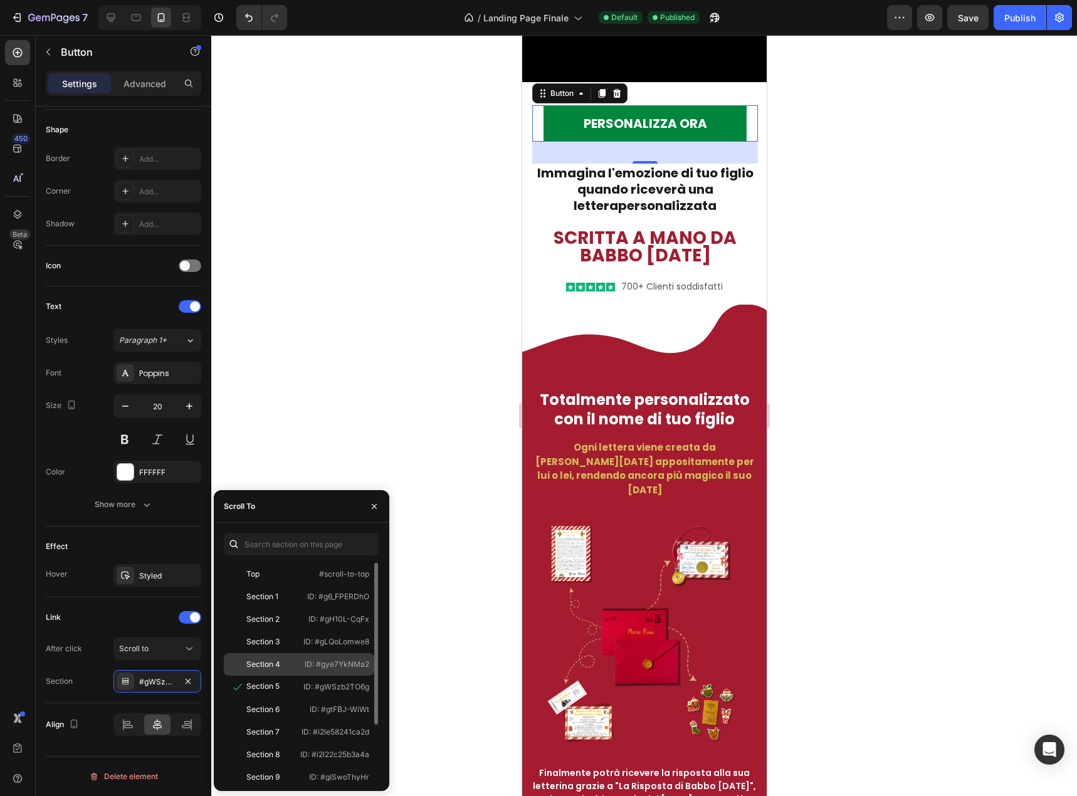
click at [263, 658] on div "Section 4 ID: #gye7YkNMa2" at bounding box center [299, 664] width 150 height 23
click at [273, 683] on div "Section 5" at bounding box center [262, 686] width 33 height 11
click at [1010, 18] on div "Publish" at bounding box center [1019, 17] width 31 height 13
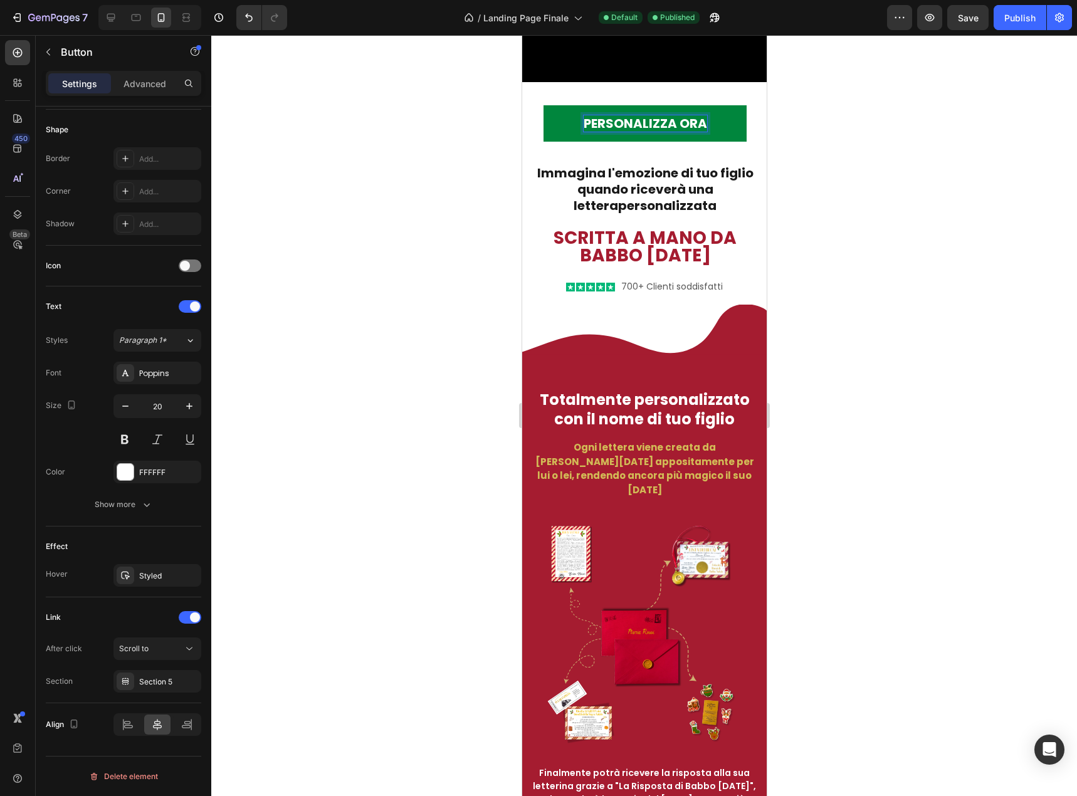
click at [682, 132] on p "personalizza ora" at bounding box center [644, 123] width 123 height 16
click at [715, 142] on link "personalizza ora" at bounding box center [644, 123] width 203 height 36
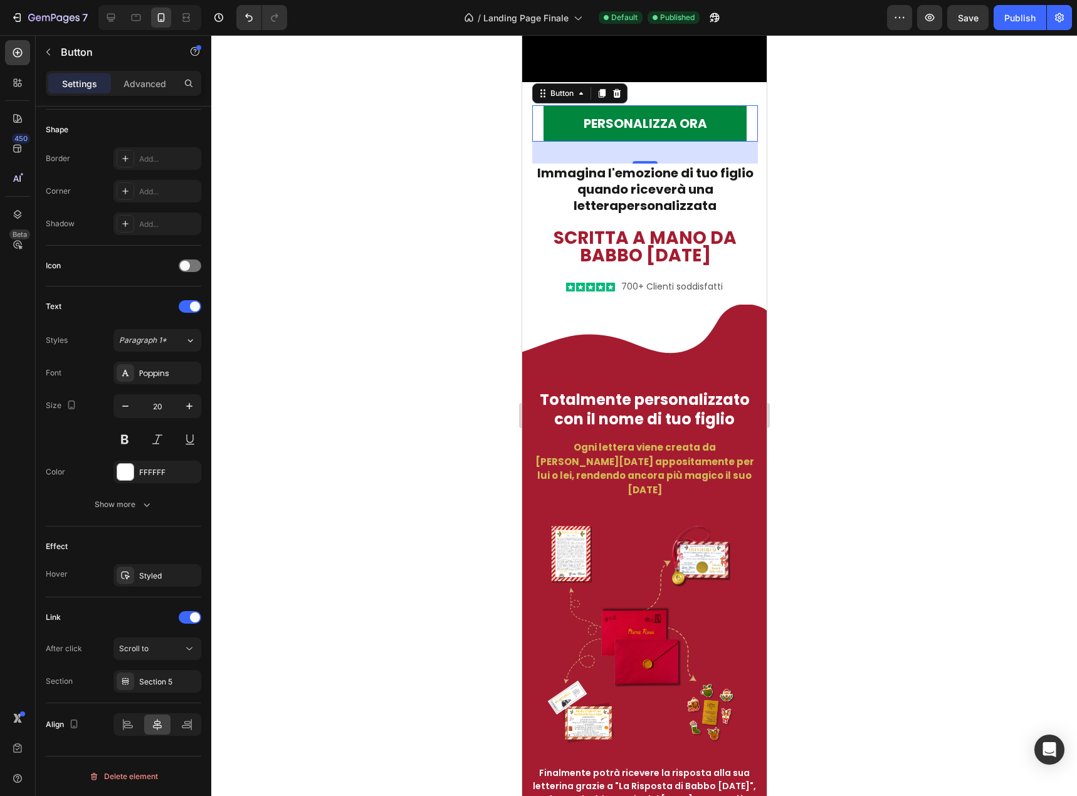
click at [323, 456] on div at bounding box center [643, 415] width 865 height 761
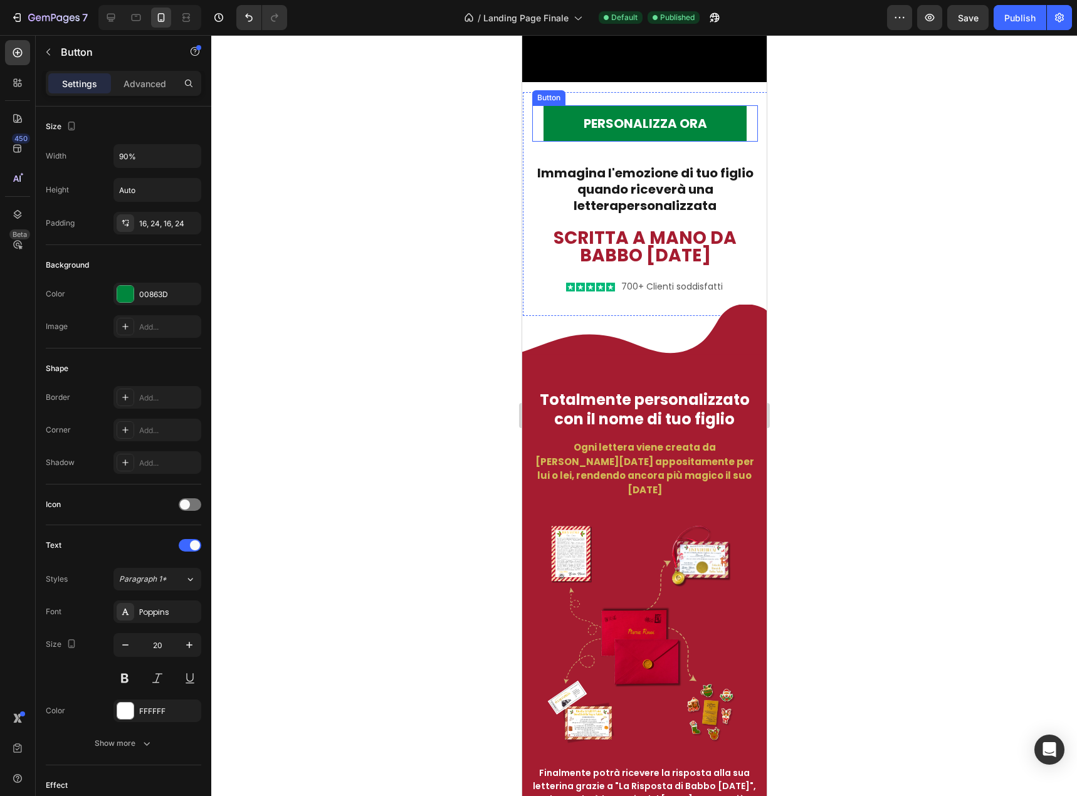
click at [561, 142] on link "personalizza ora" at bounding box center [644, 123] width 203 height 36
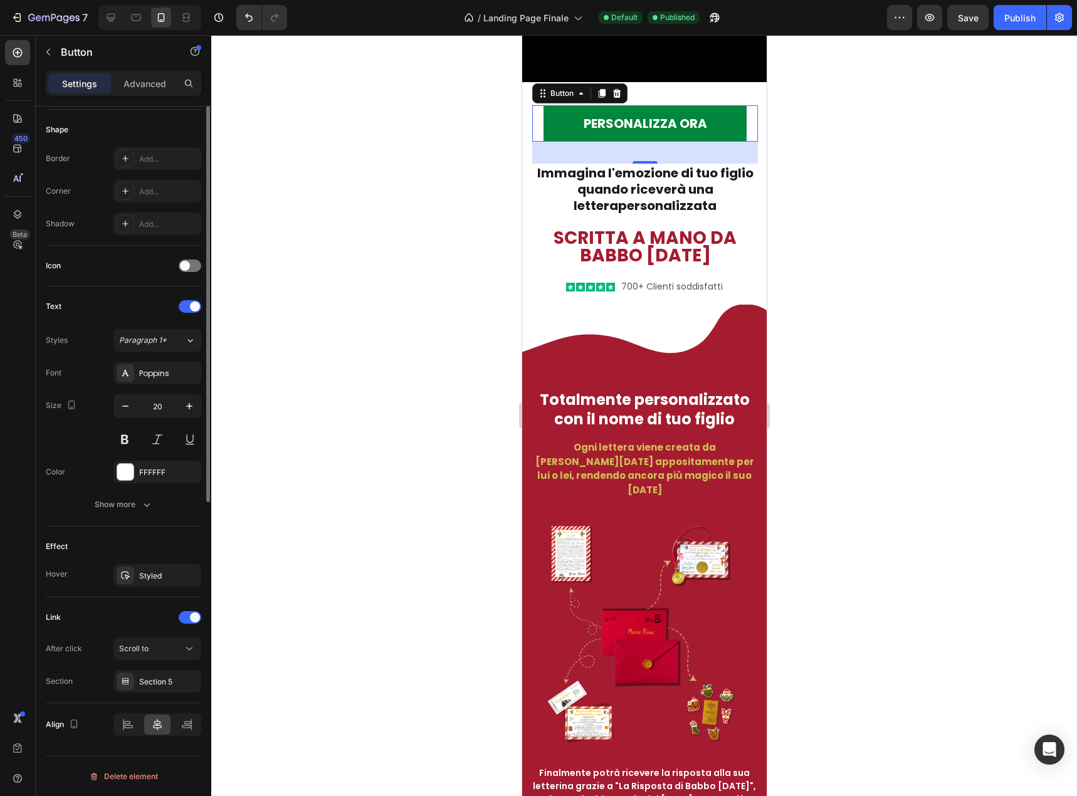
scroll to position [0, 0]
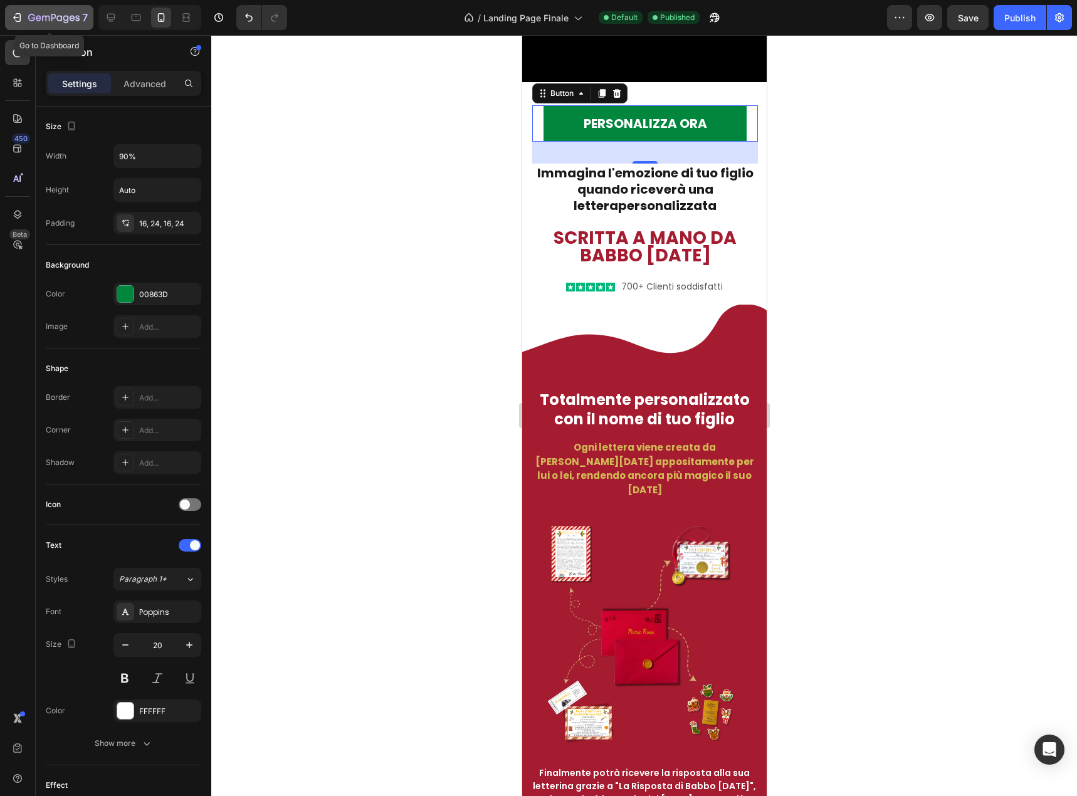
click at [22, 23] on icon "button" at bounding box center [17, 17] width 13 height 13
